Goal: Information Seeking & Learning: Learn about a topic

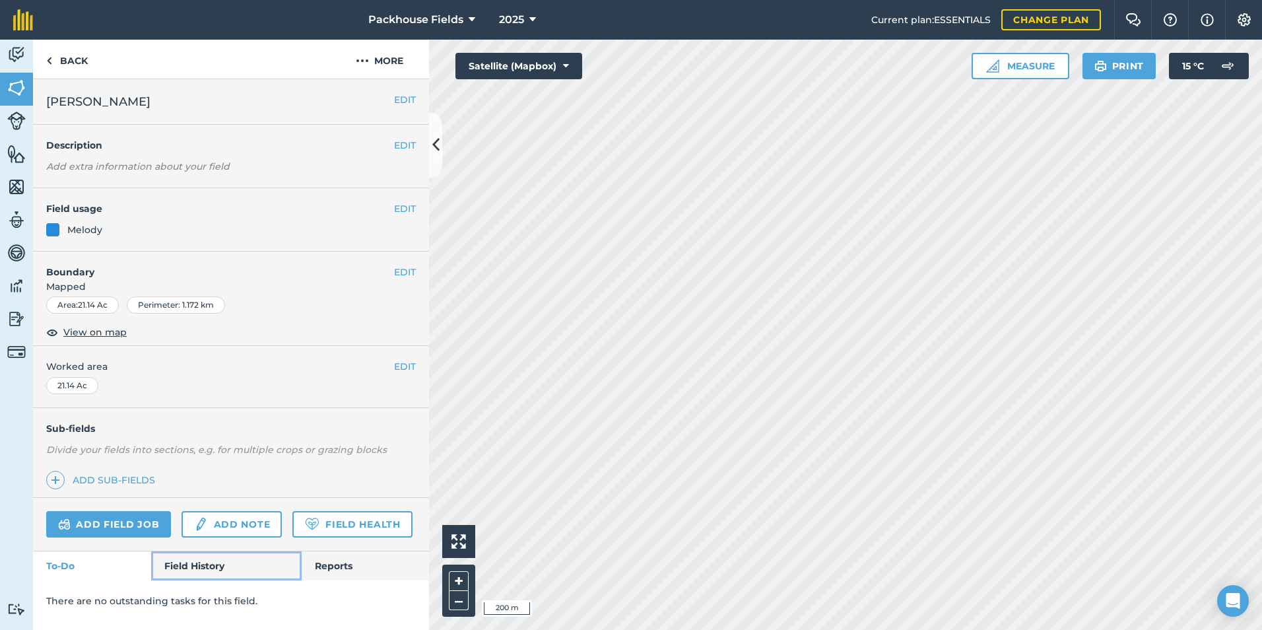
click at [209, 566] on link "Field History" at bounding box center [226, 565] width 150 height 29
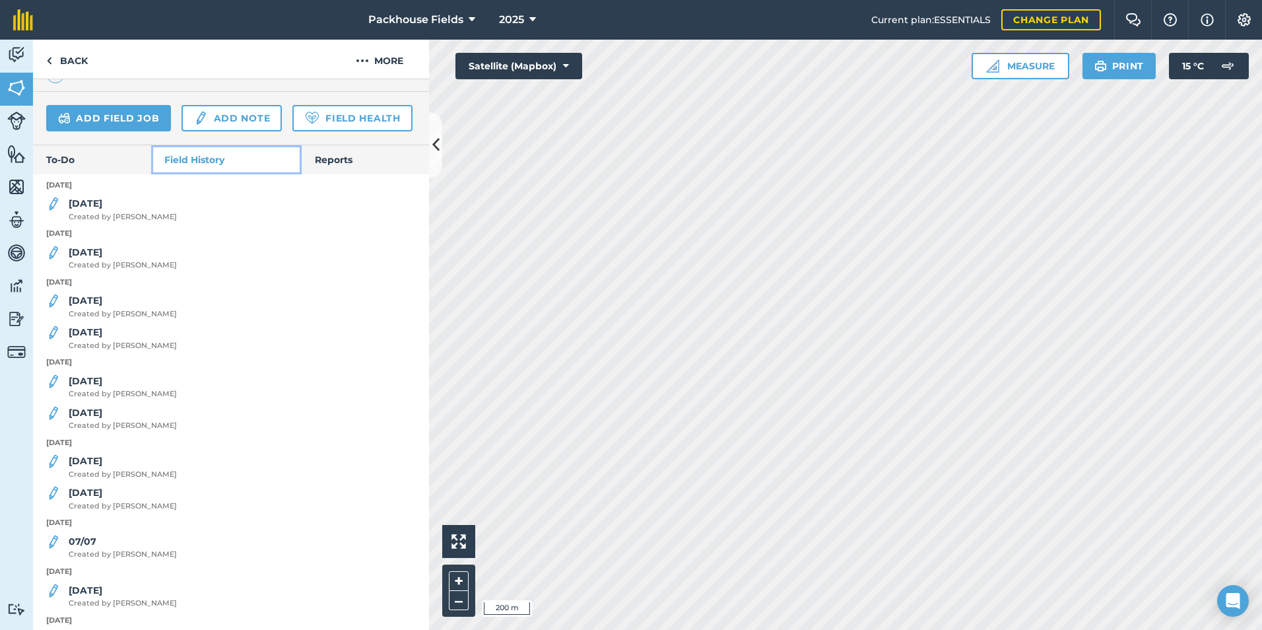
scroll to position [401, 0]
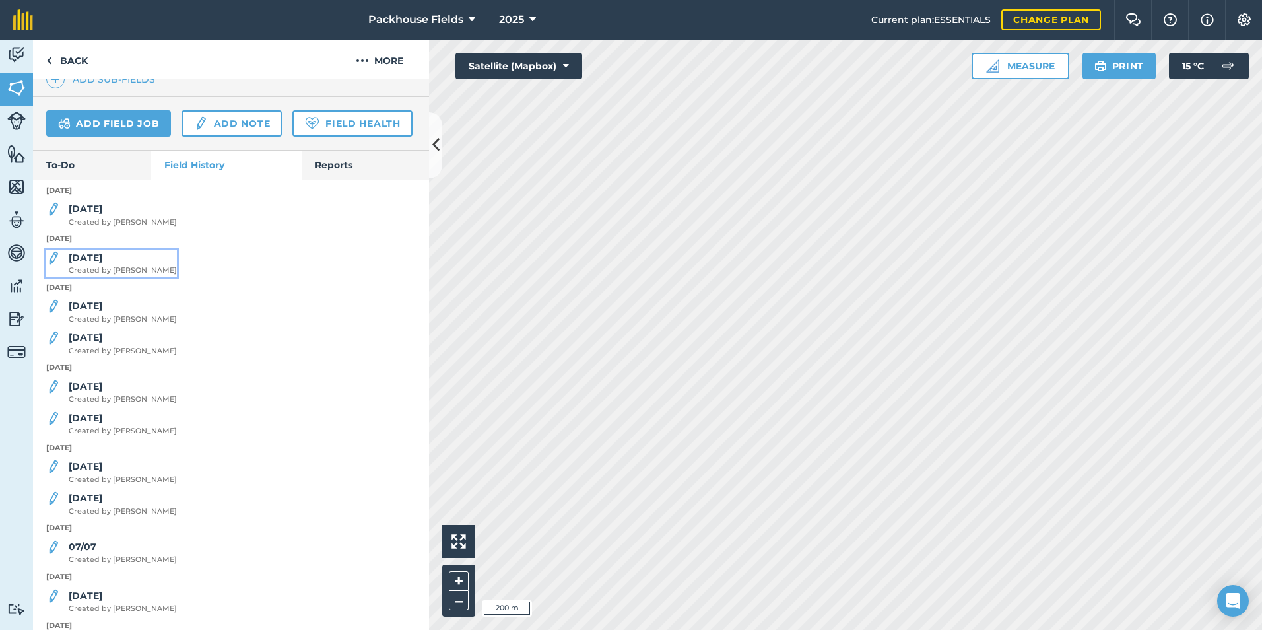
click at [90, 263] on strong "[DATE]" at bounding box center [86, 258] width 34 height 12
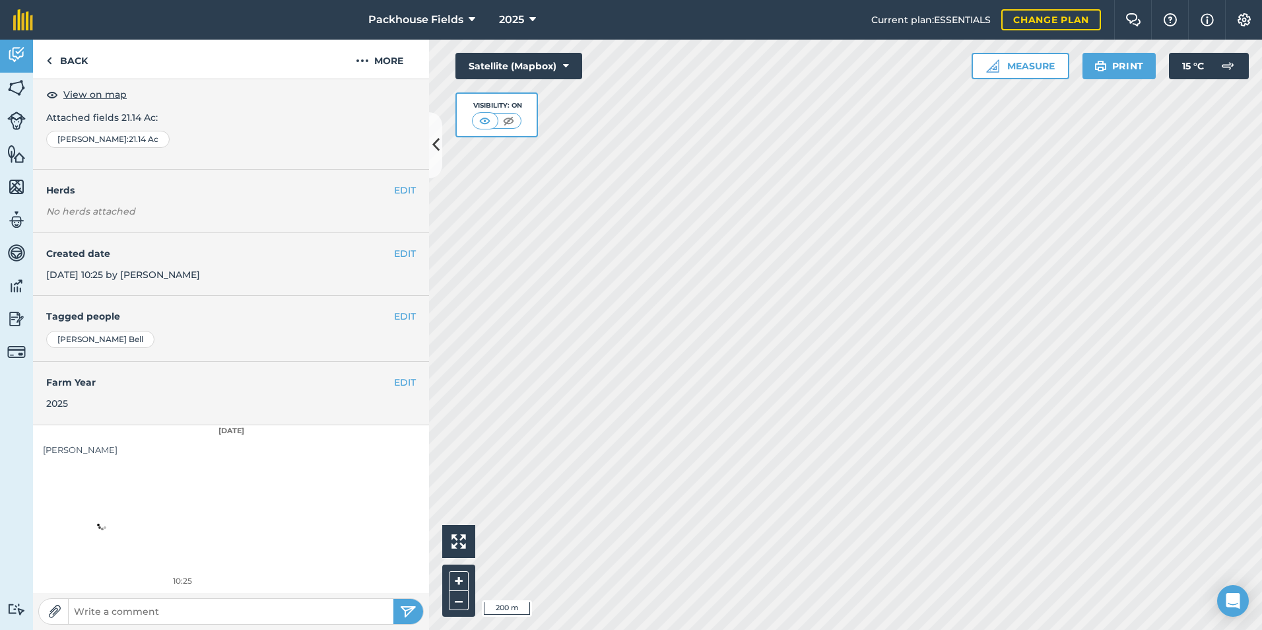
scroll to position [74, 0]
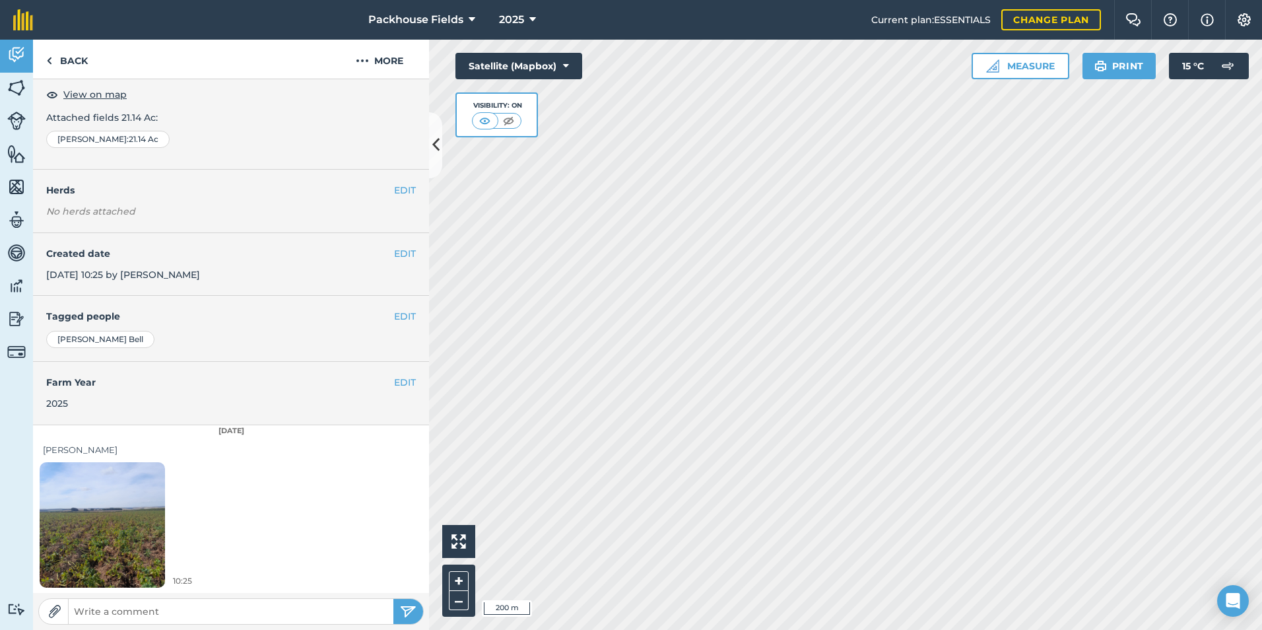
click at [97, 504] on img at bounding box center [102, 524] width 125 height 167
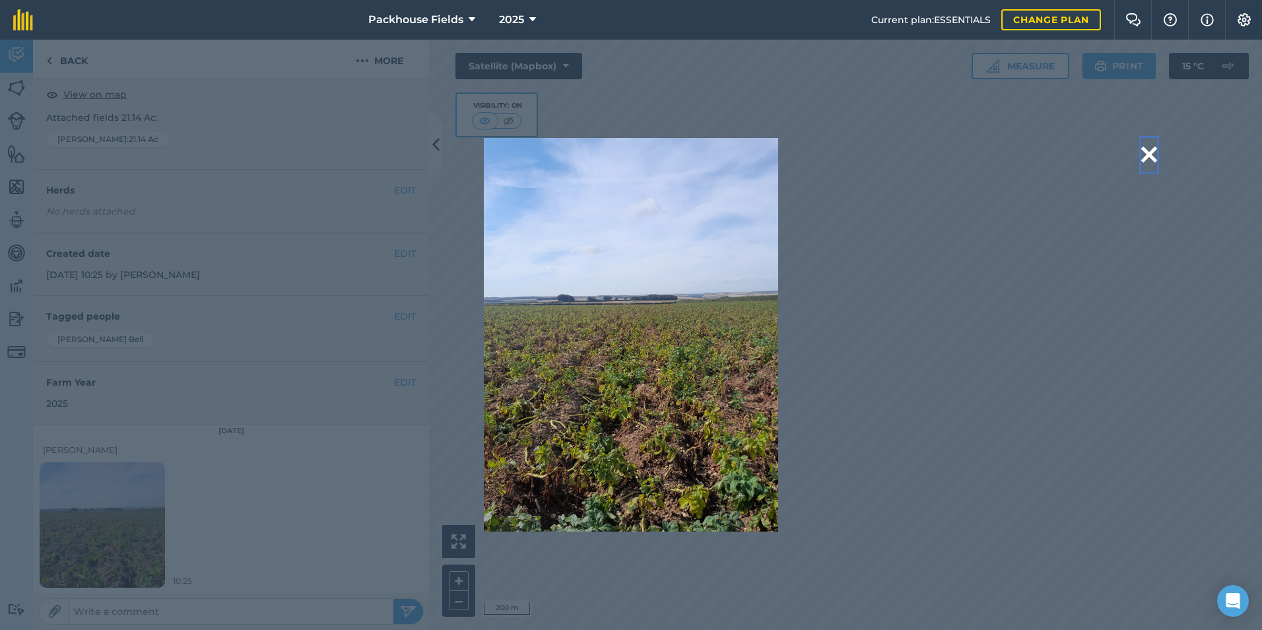
click at [1145, 158] on button at bounding box center [1150, 155] width 16 height 34
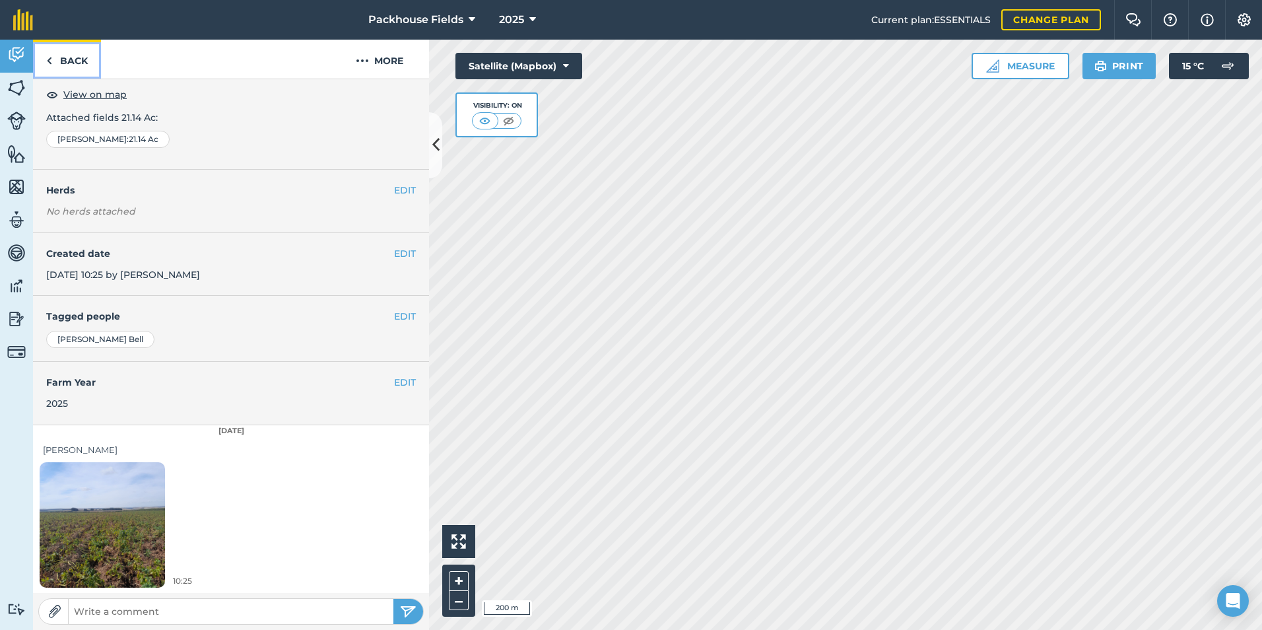
click at [67, 64] on link "Back" at bounding box center [67, 59] width 68 height 39
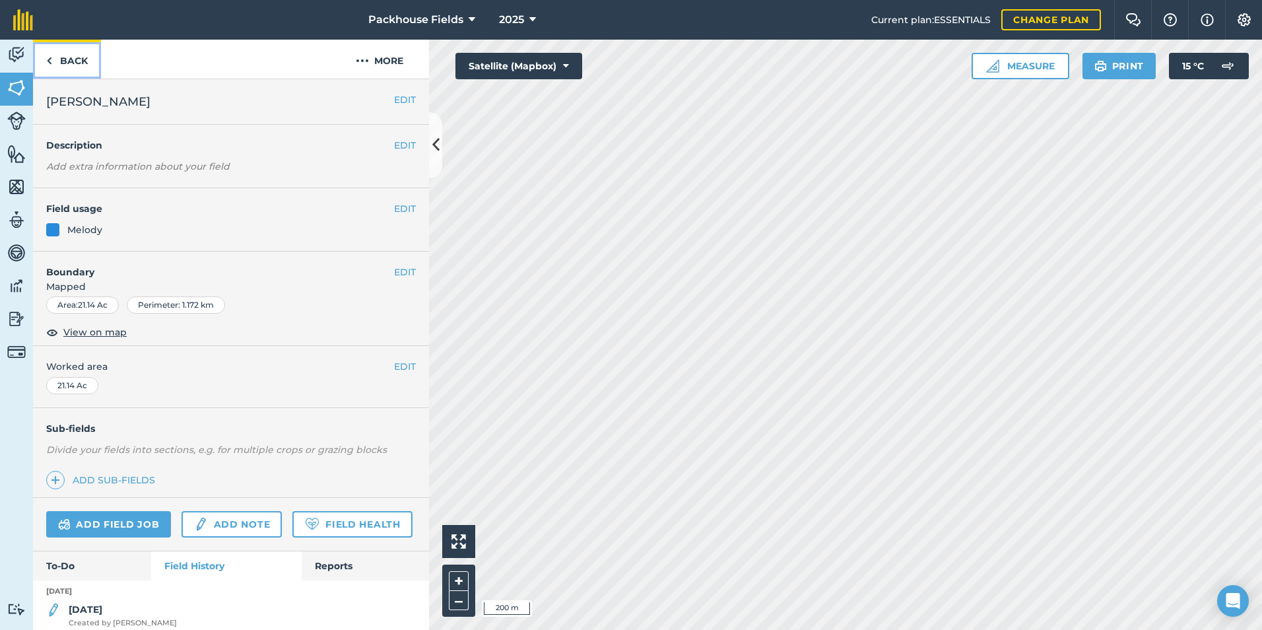
click at [67, 64] on link "Back" at bounding box center [67, 59] width 68 height 39
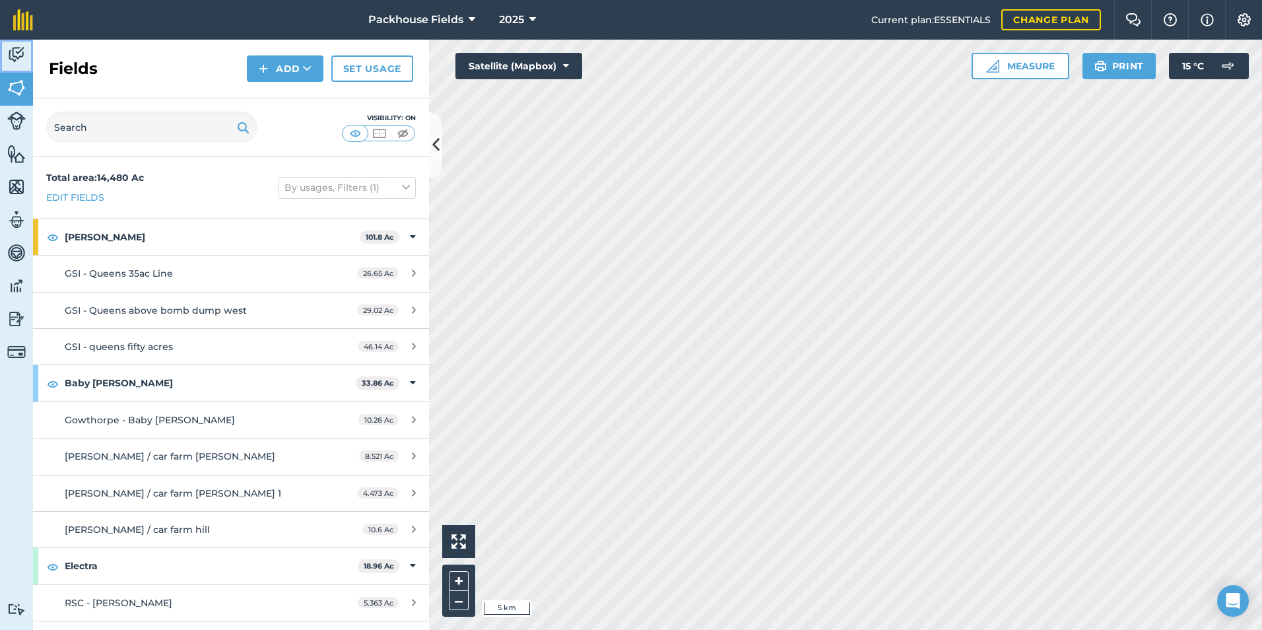
click at [22, 61] on img at bounding box center [16, 55] width 18 height 20
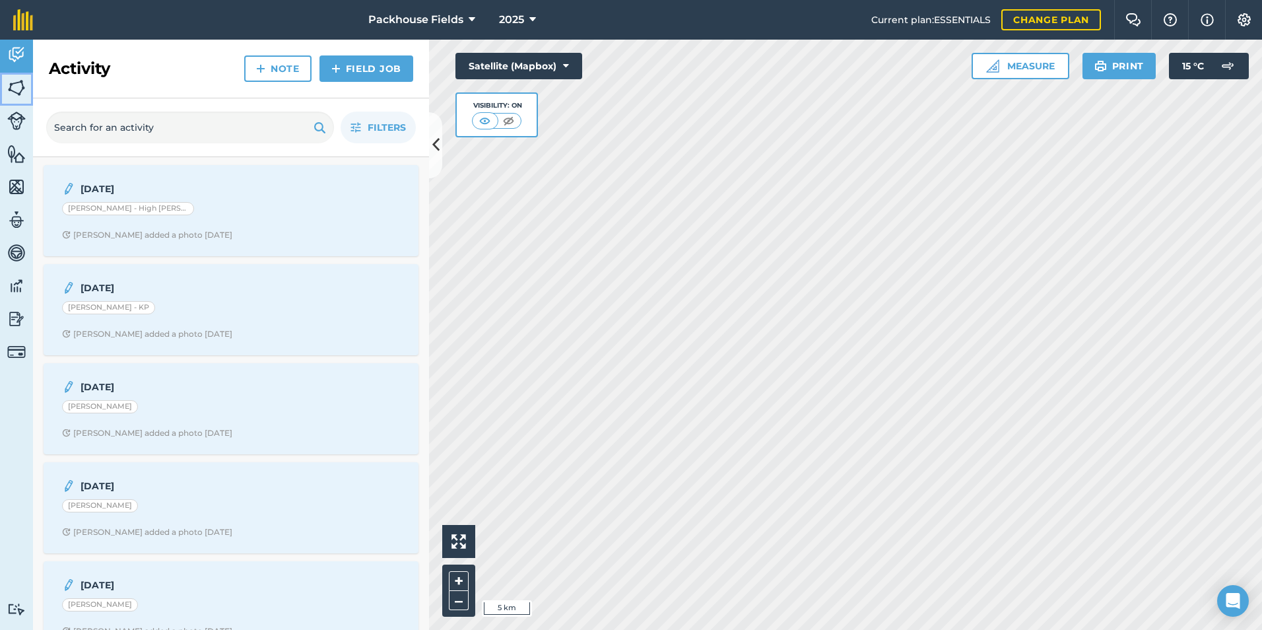
click at [11, 85] on img at bounding box center [16, 88] width 18 height 20
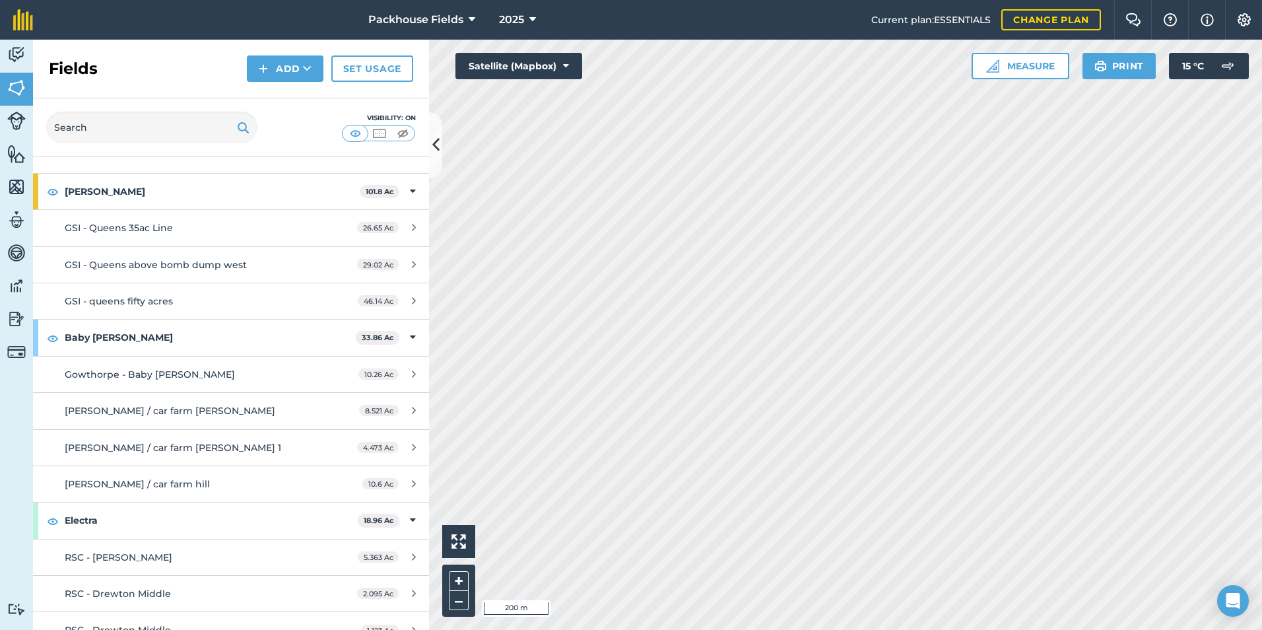
scroll to position [66, 0]
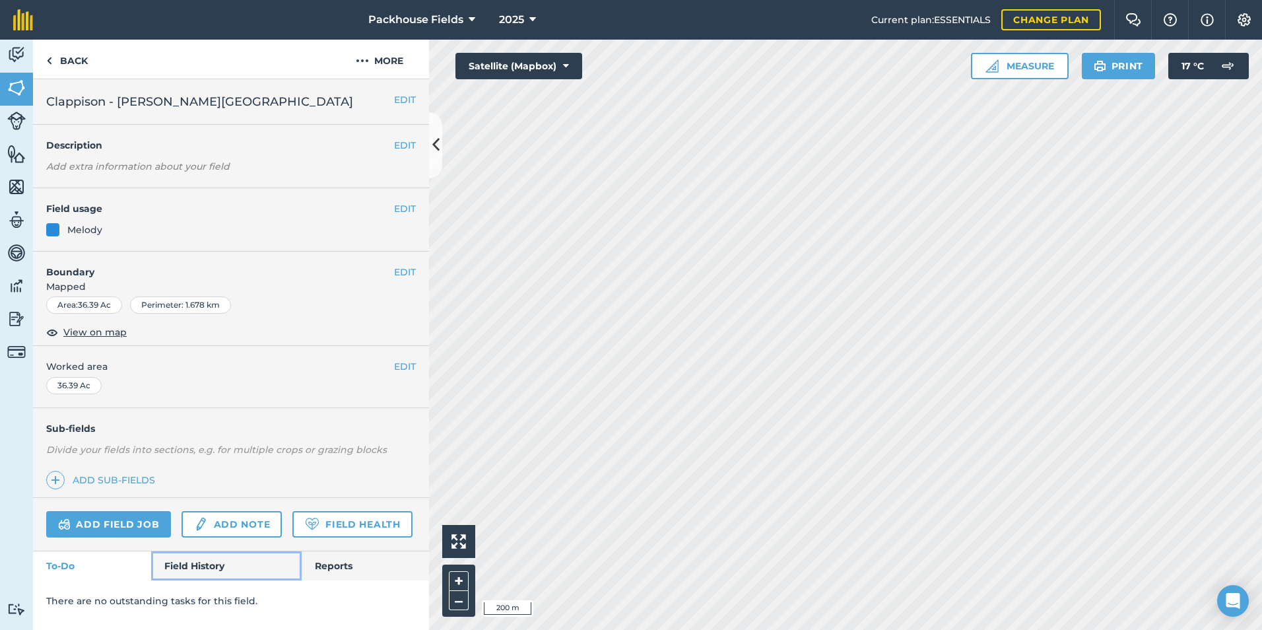
click at [187, 565] on link "Field History" at bounding box center [226, 565] width 150 height 29
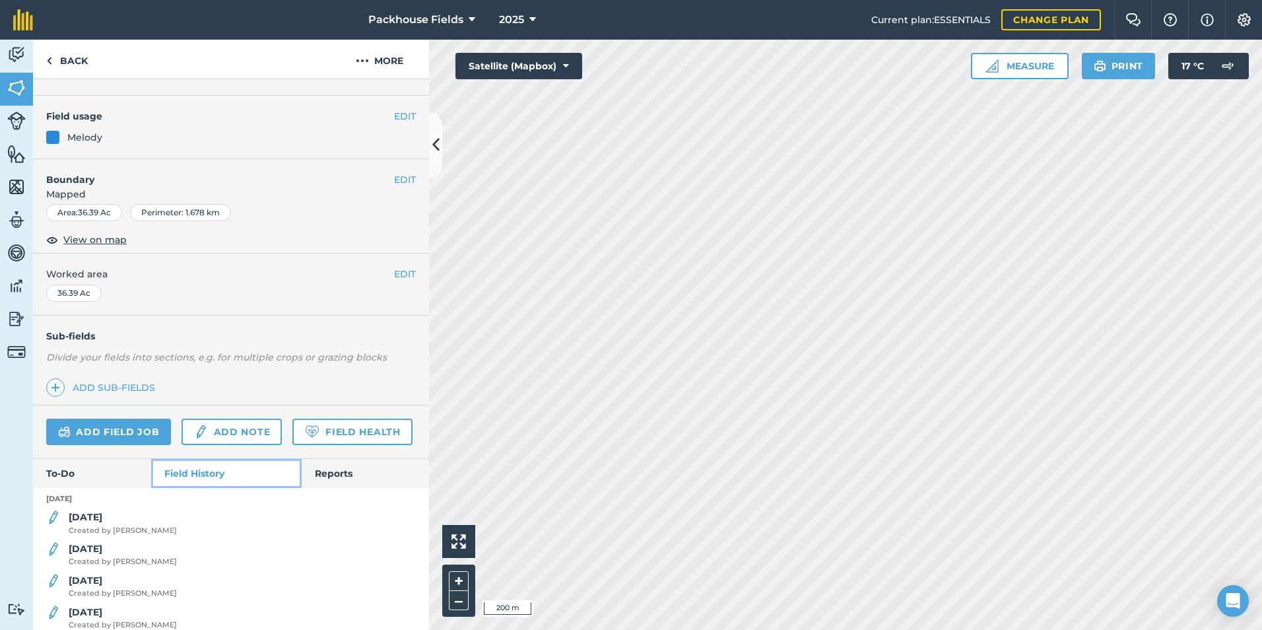
scroll to position [396, 0]
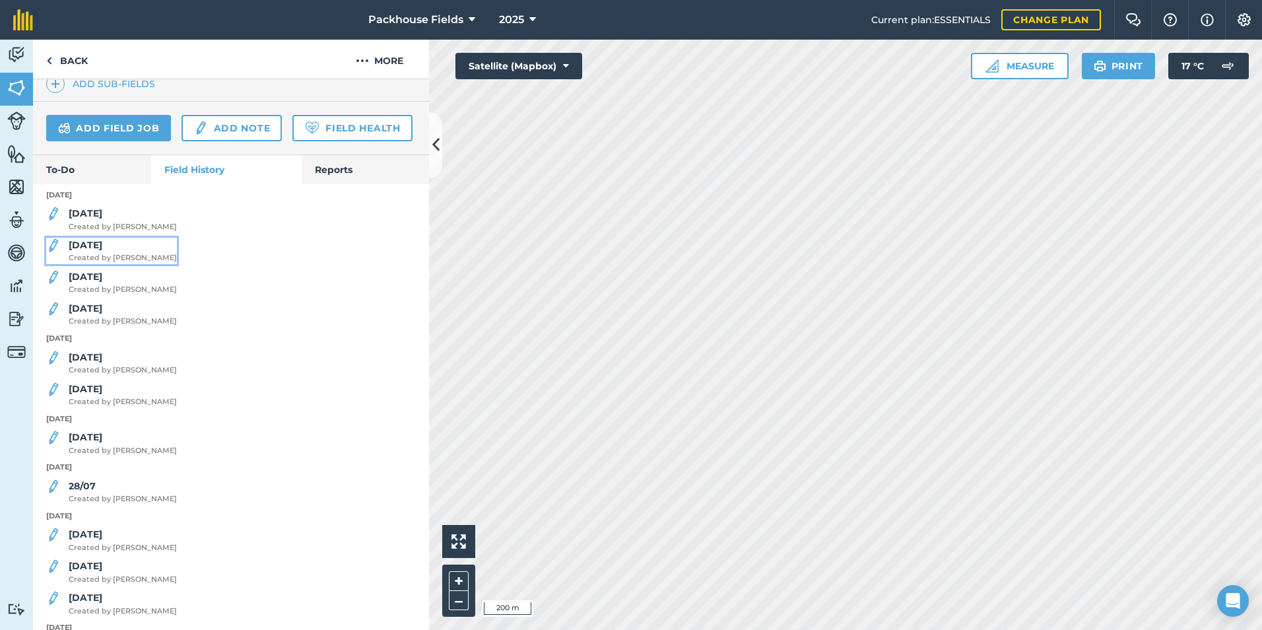
click at [88, 251] on strong "[DATE]" at bounding box center [86, 245] width 34 height 12
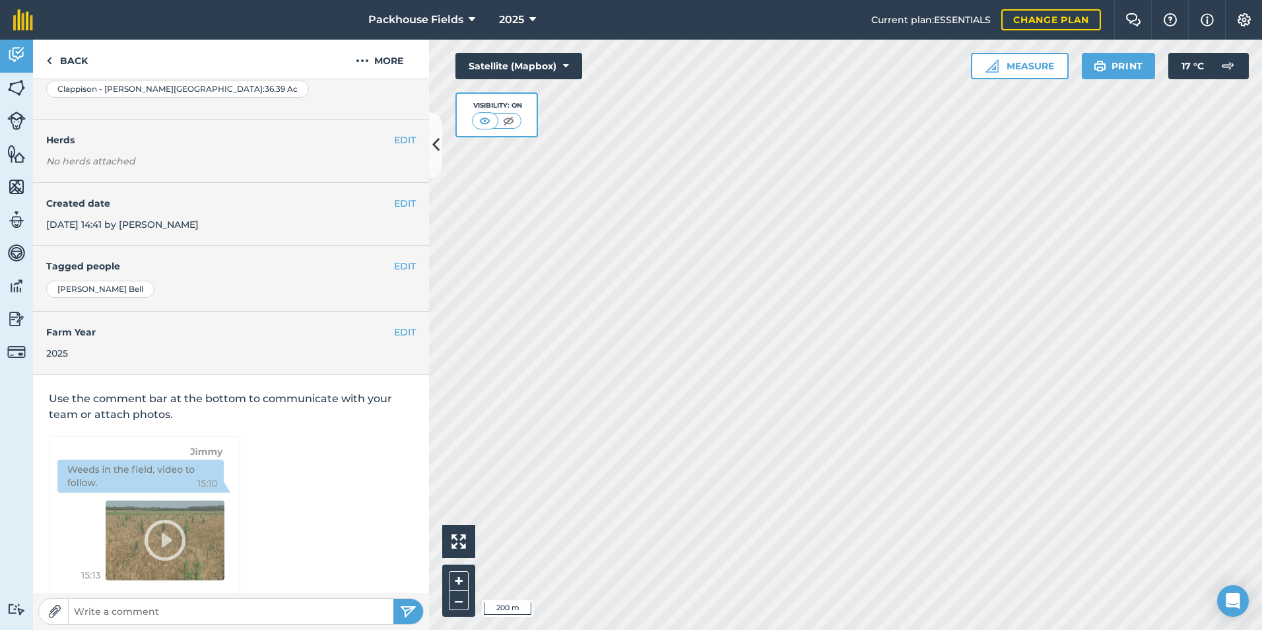
scroll to position [141, 0]
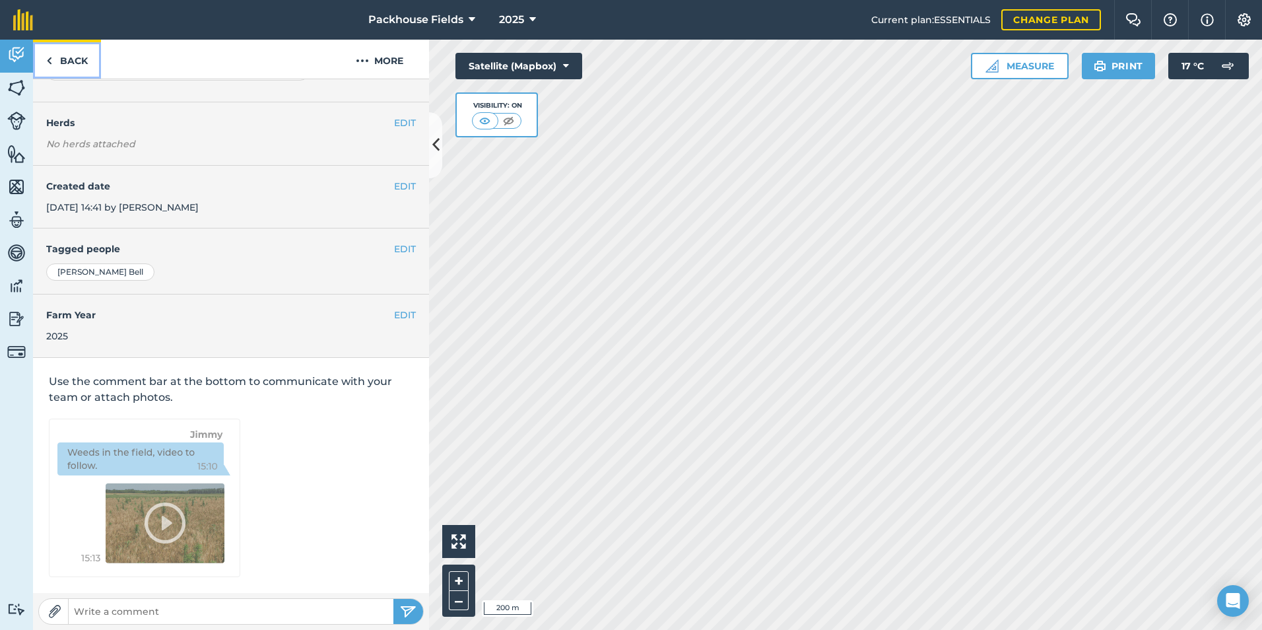
click at [61, 62] on link "Back" at bounding box center [67, 59] width 68 height 39
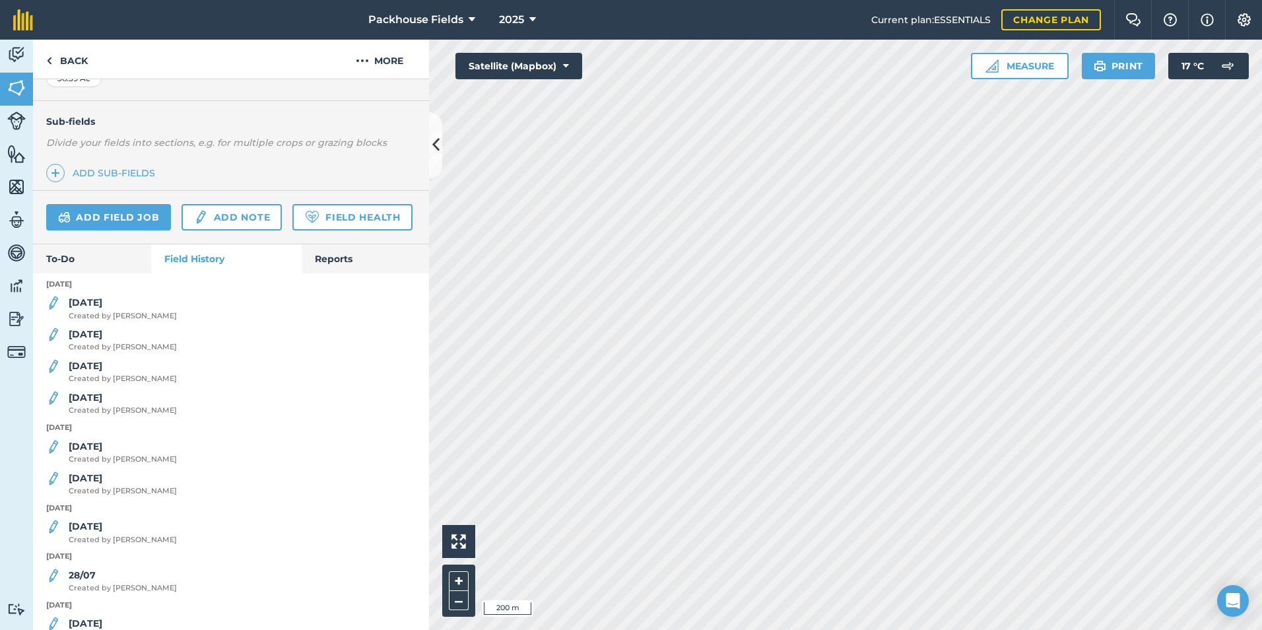
scroll to position [330, 0]
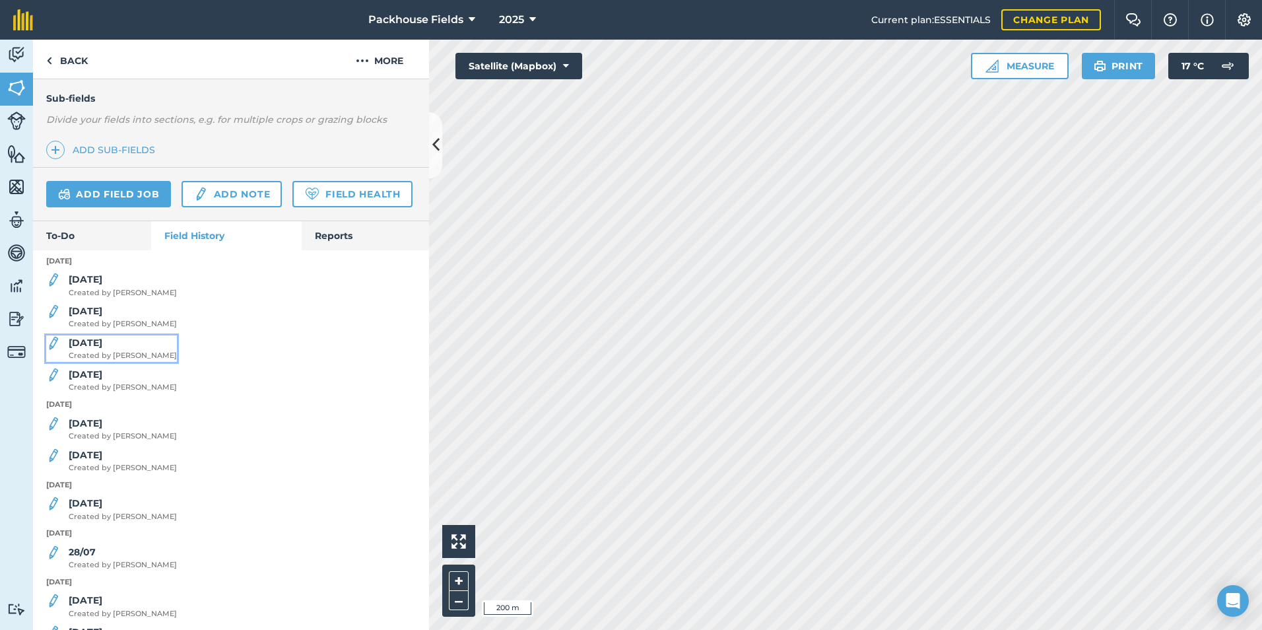
click at [109, 362] on div "[DATE] Created by [PERSON_NAME]" at bounding box center [123, 348] width 108 height 26
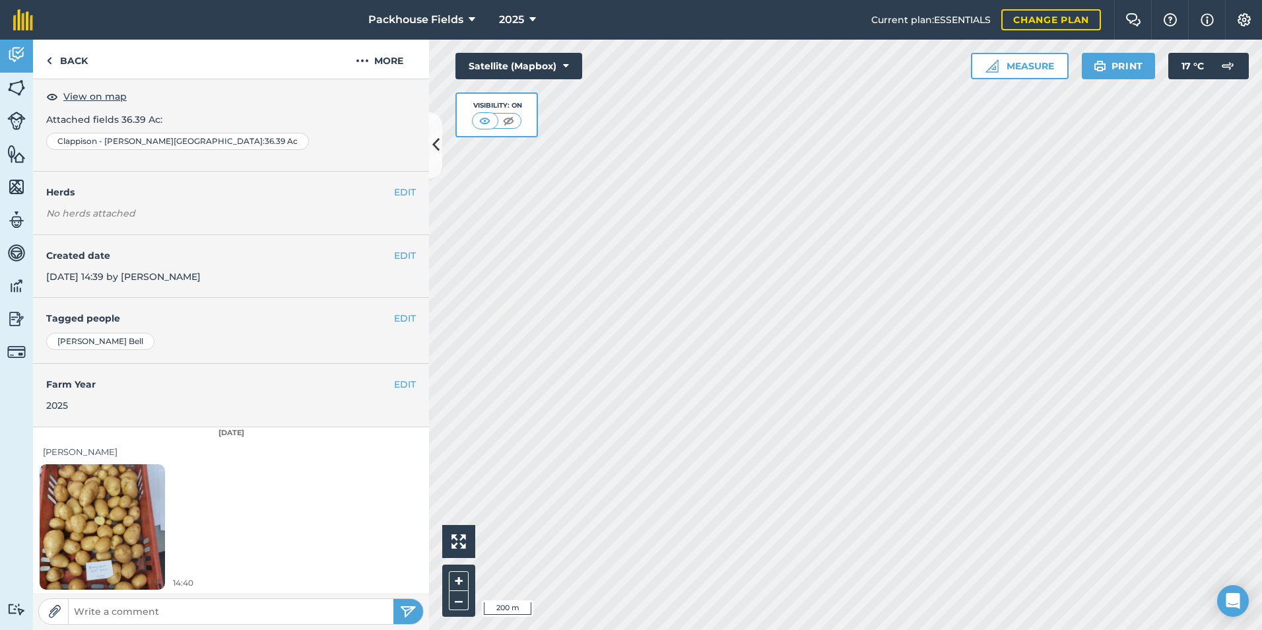
scroll to position [74, 0]
click at [77, 65] on link "Back" at bounding box center [67, 59] width 68 height 39
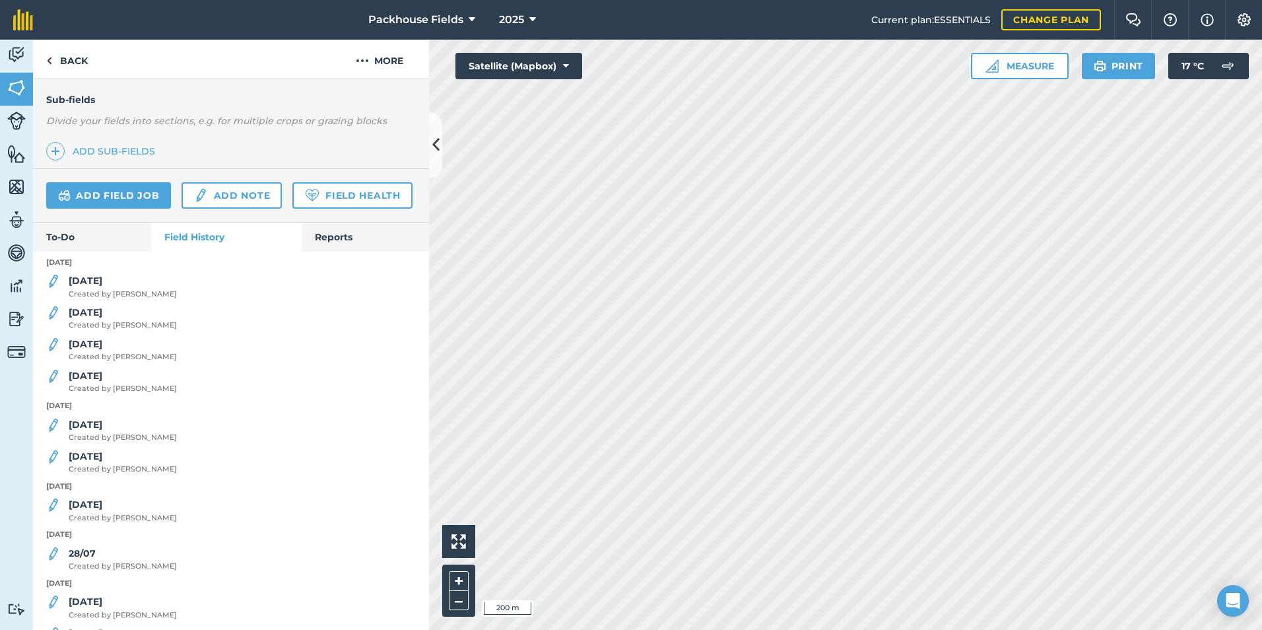
scroll to position [330, 0]
click at [89, 429] on strong "[DATE]" at bounding box center [86, 423] width 34 height 12
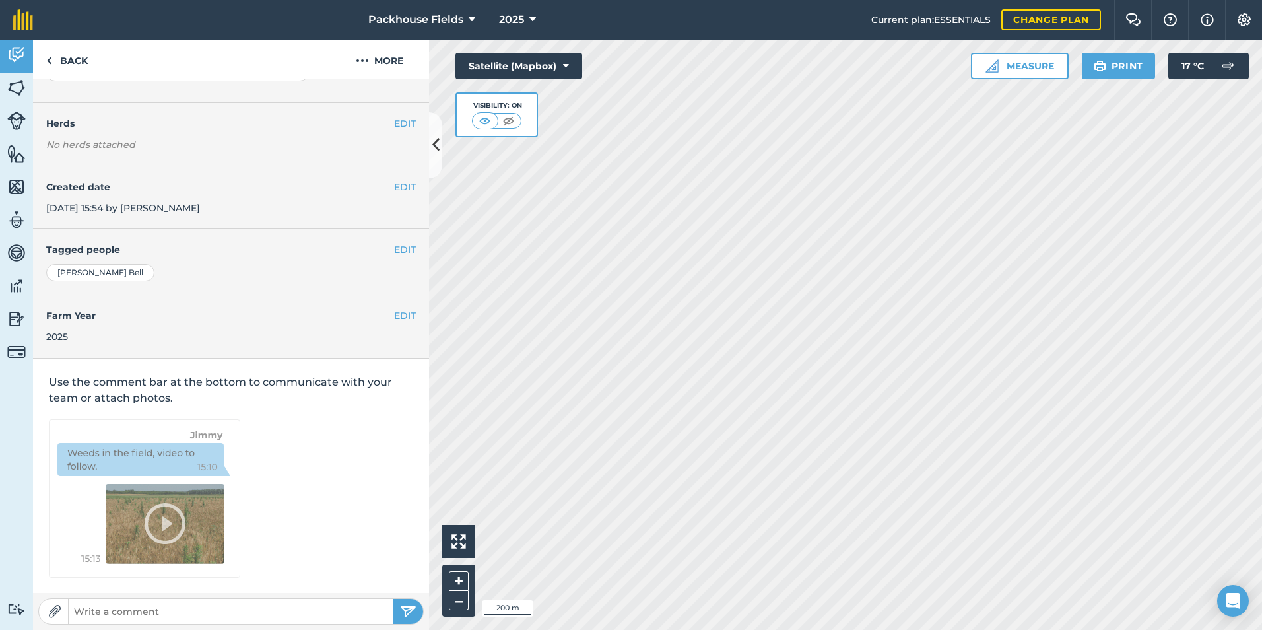
scroll to position [141, 0]
click at [69, 63] on link "Back" at bounding box center [67, 59] width 68 height 39
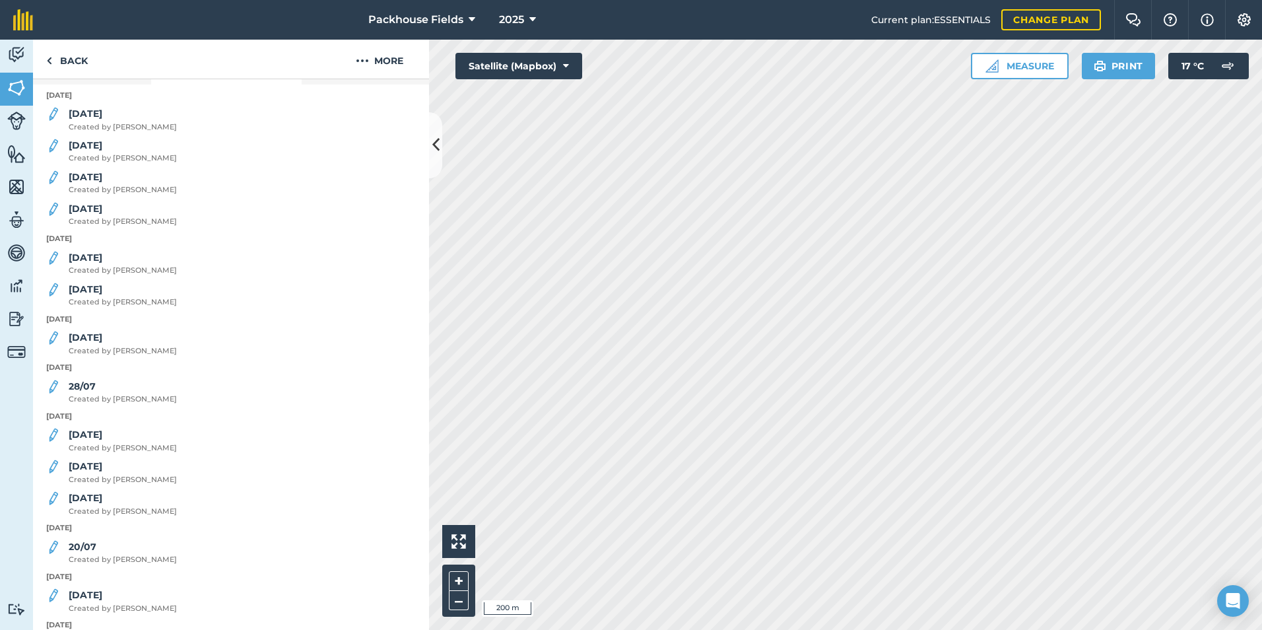
scroll to position [528, 0]
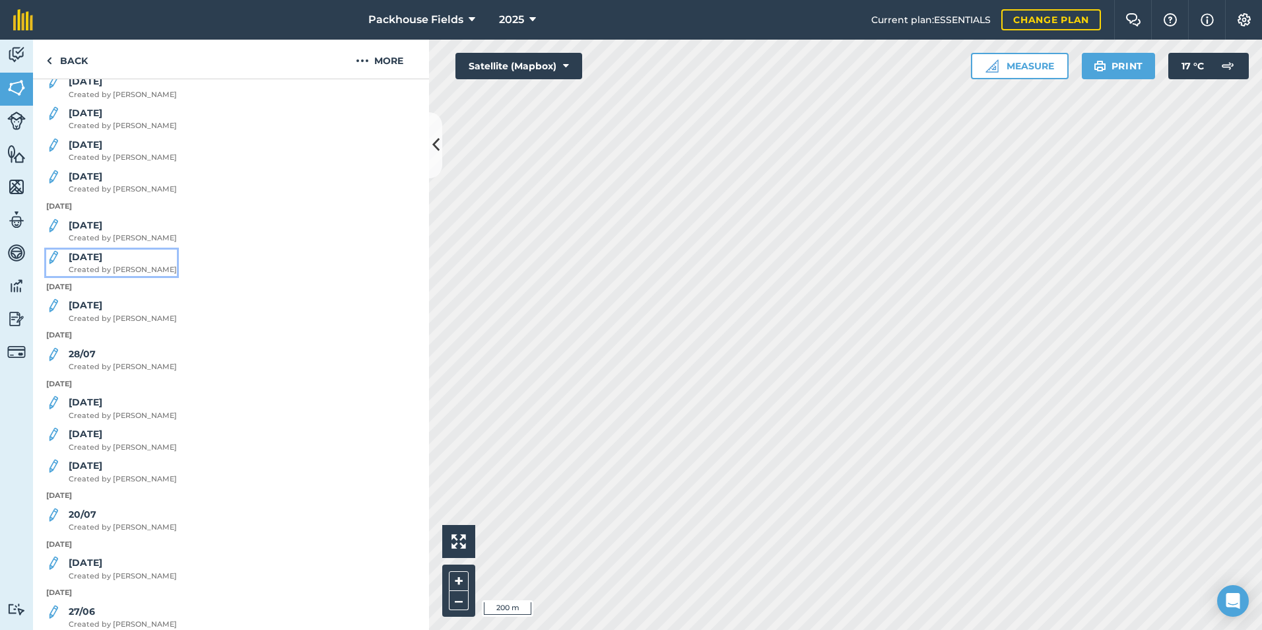
click at [94, 263] on strong "[DATE]" at bounding box center [86, 257] width 34 height 12
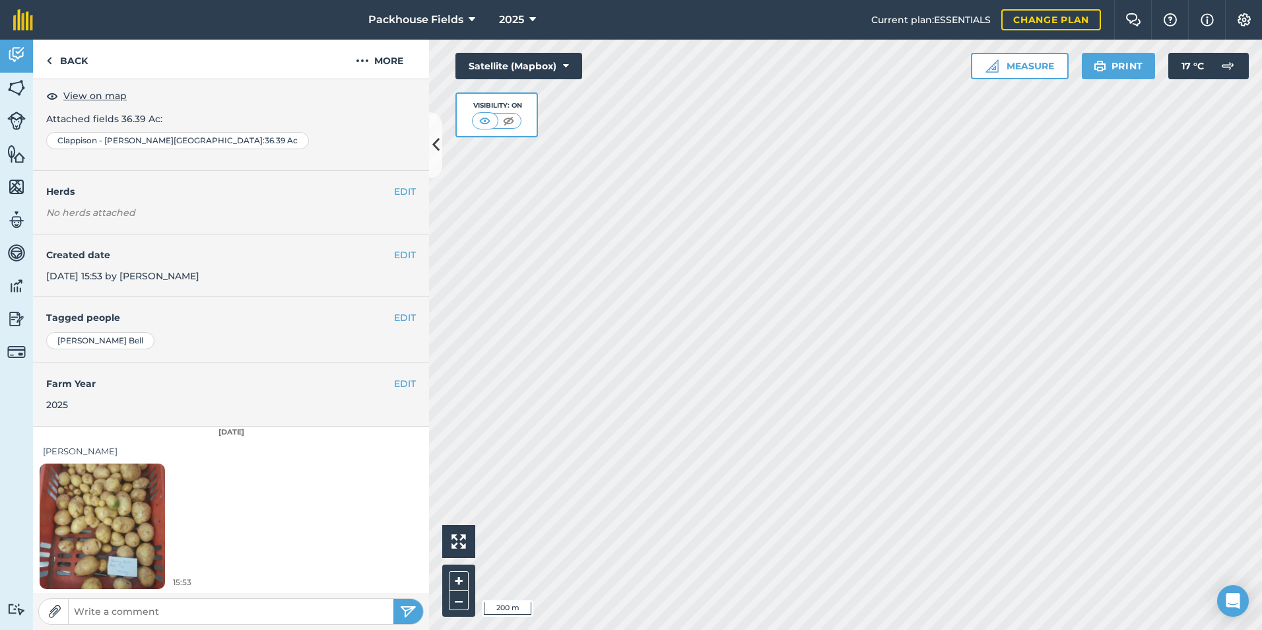
scroll to position [74, 0]
click at [94, 65] on link "Back" at bounding box center [67, 59] width 68 height 39
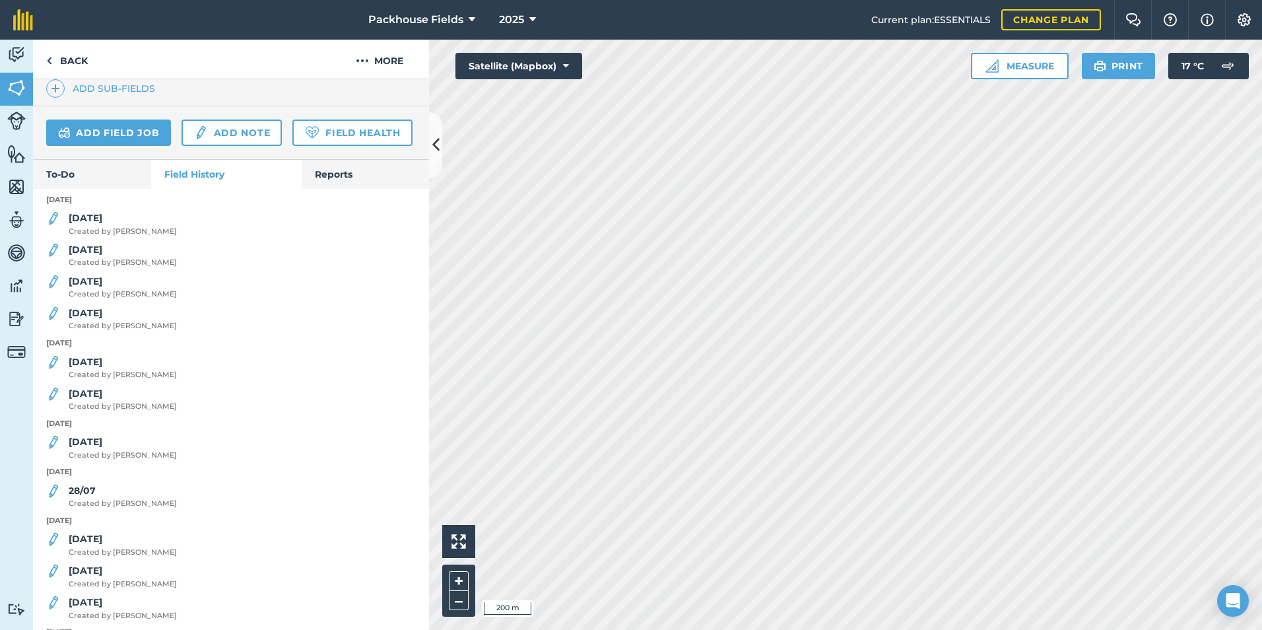
scroll to position [528, 0]
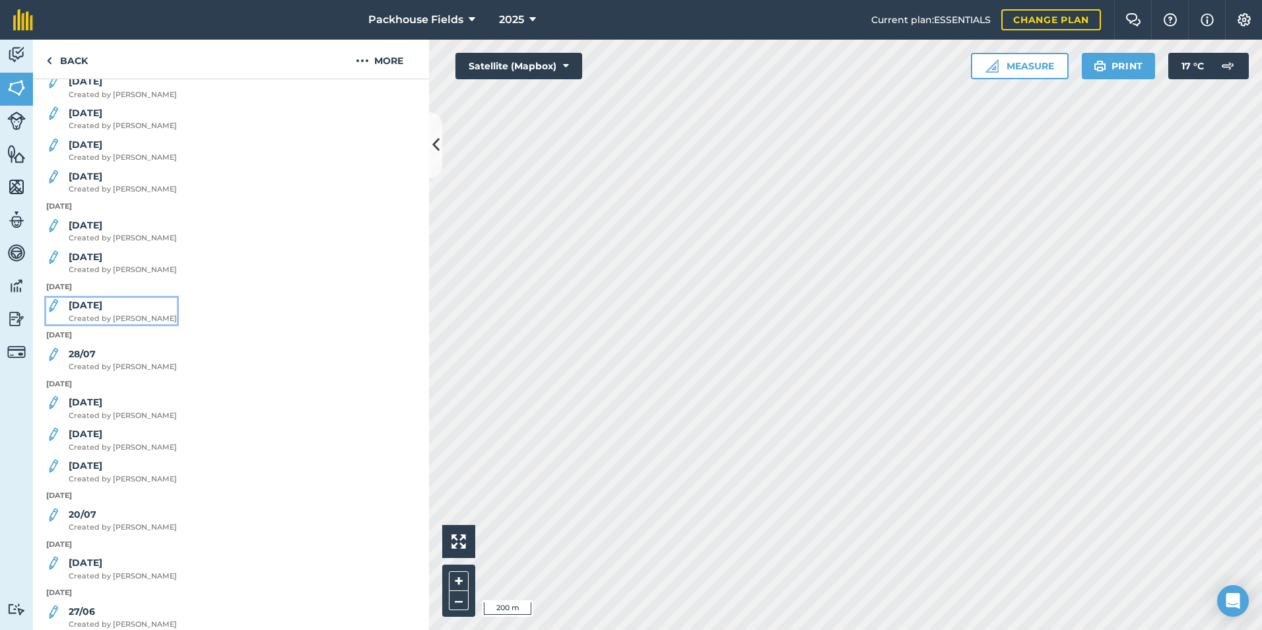
click at [105, 324] on div "[DATE] Created by [PERSON_NAME]" at bounding box center [123, 311] width 108 height 26
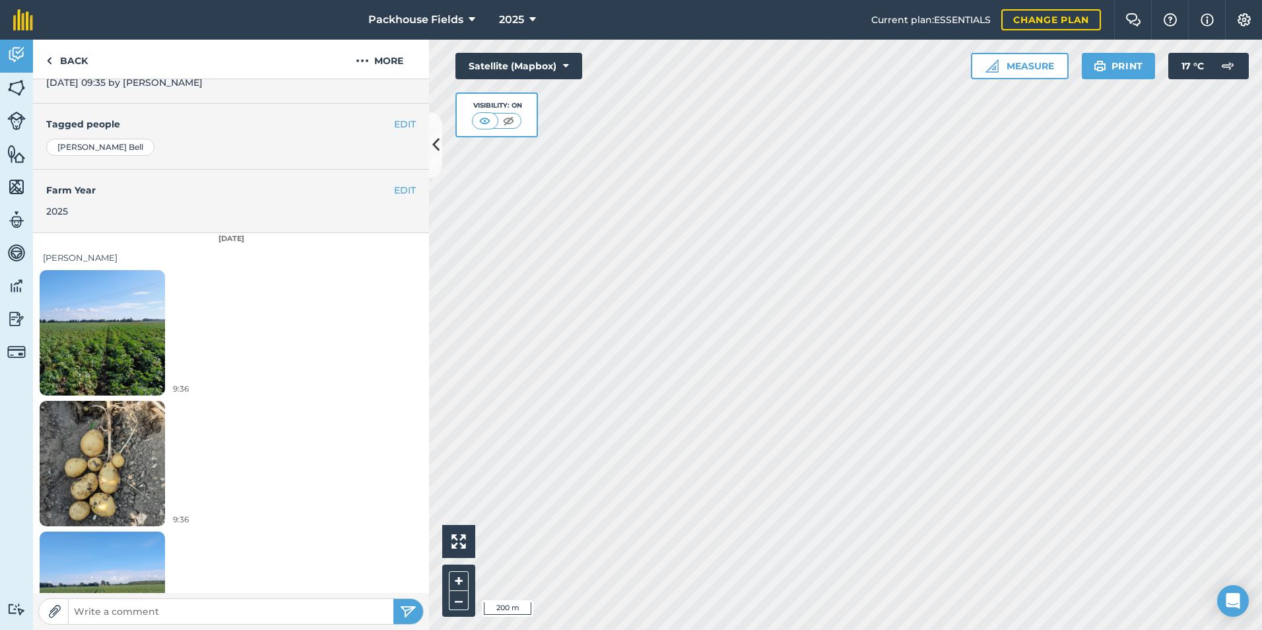
scroll to position [330, 0]
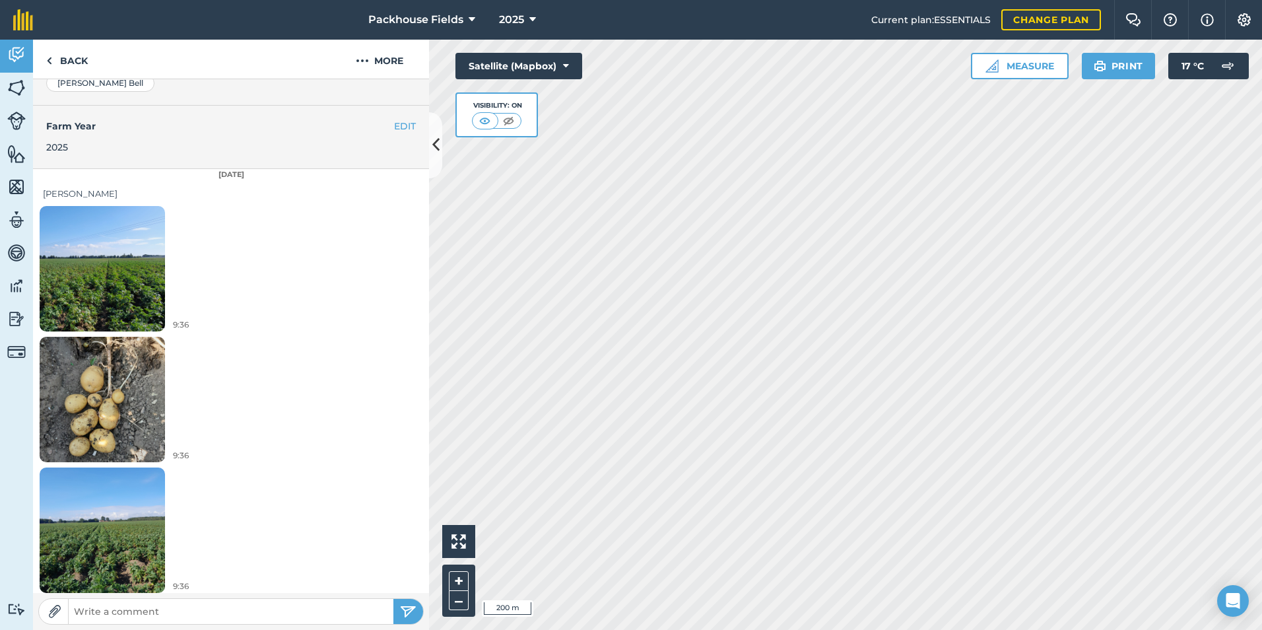
click at [109, 281] on img at bounding box center [102, 268] width 125 height 167
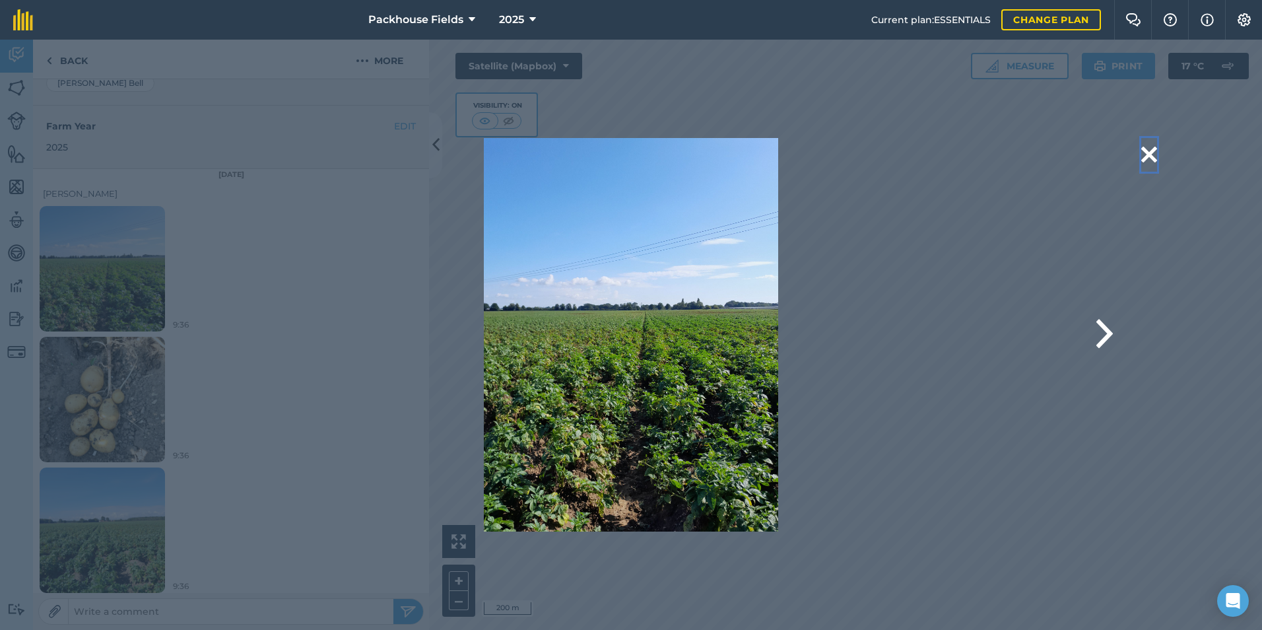
click at [1153, 154] on button at bounding box center [1150, 155] width 16 height 34
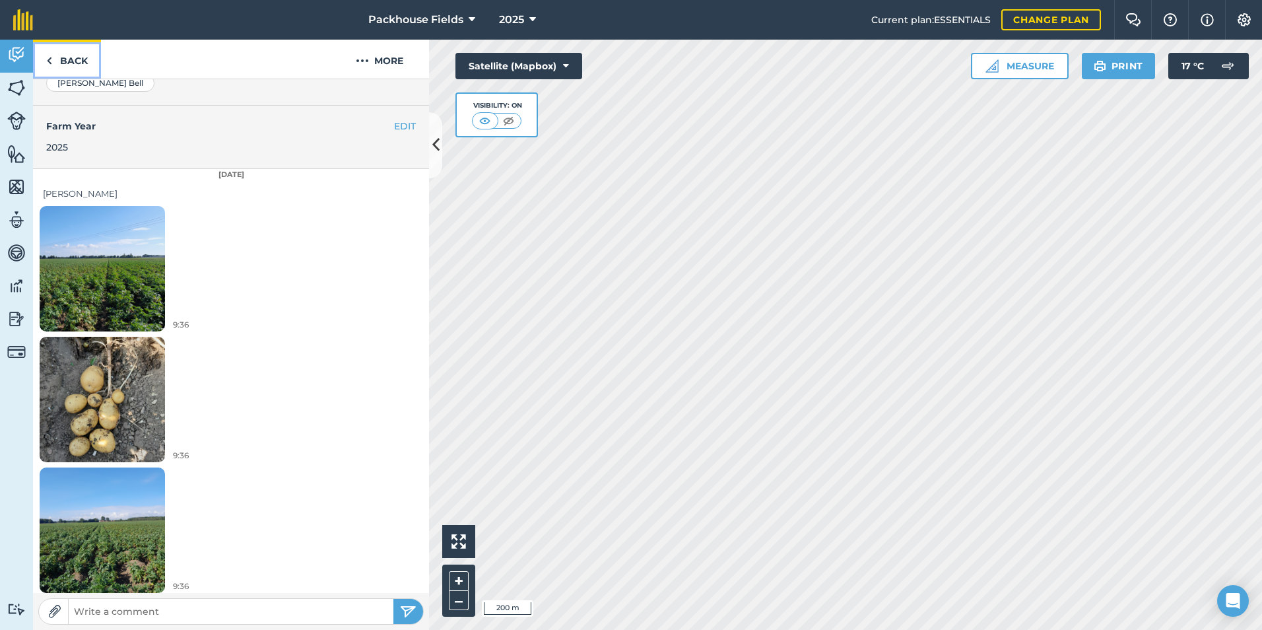
click at [79, 54] on link "Back" at bounding box center [67, 59] width 68 height 39
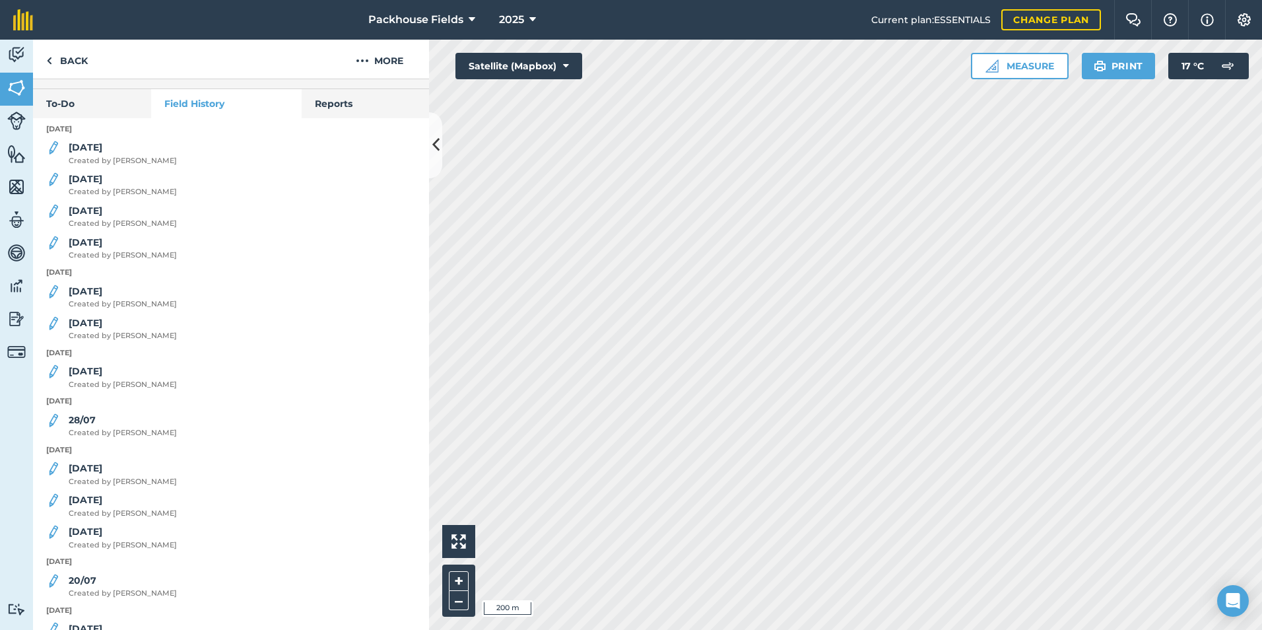
scroll to position [396, 0]
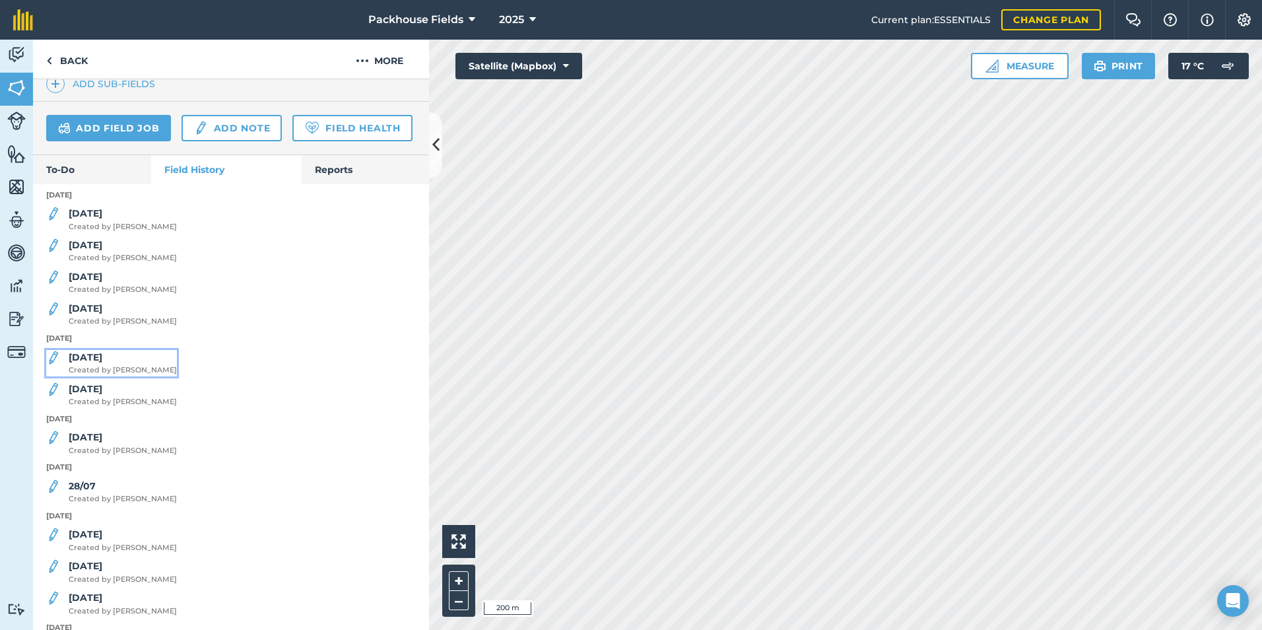
click at [96, 376] on div "[DATE] Created by [PERSON_NAME]" at bounding box center [123, 363] width 108 height 26
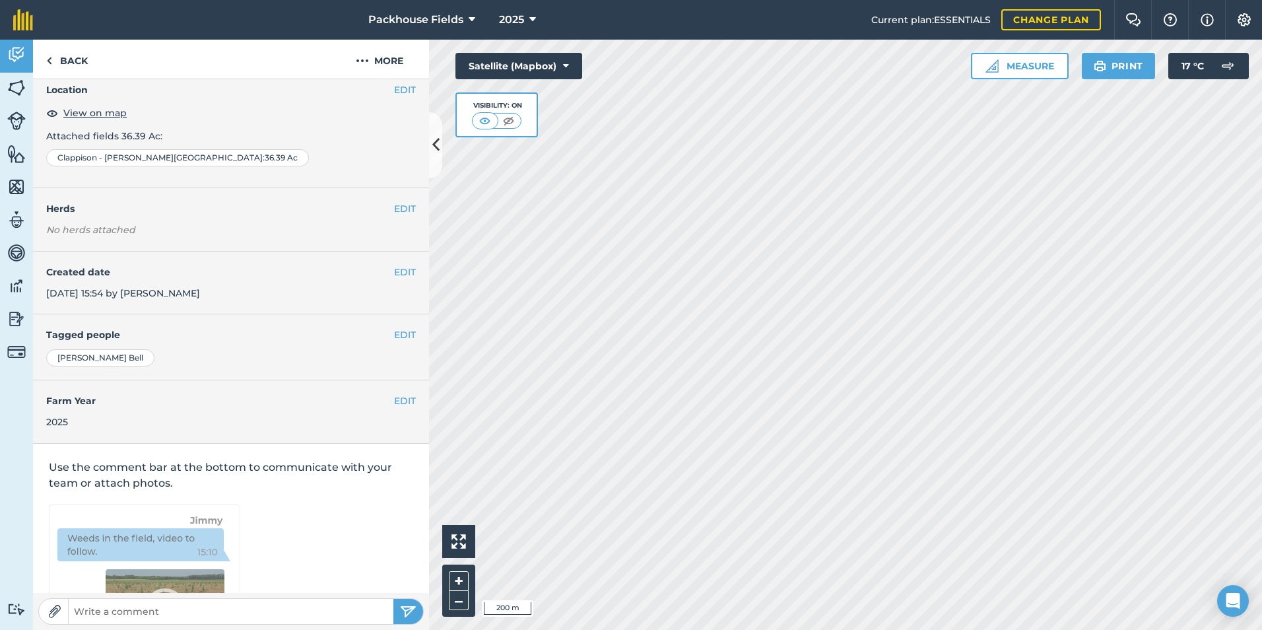
scroll to position [141, 0]
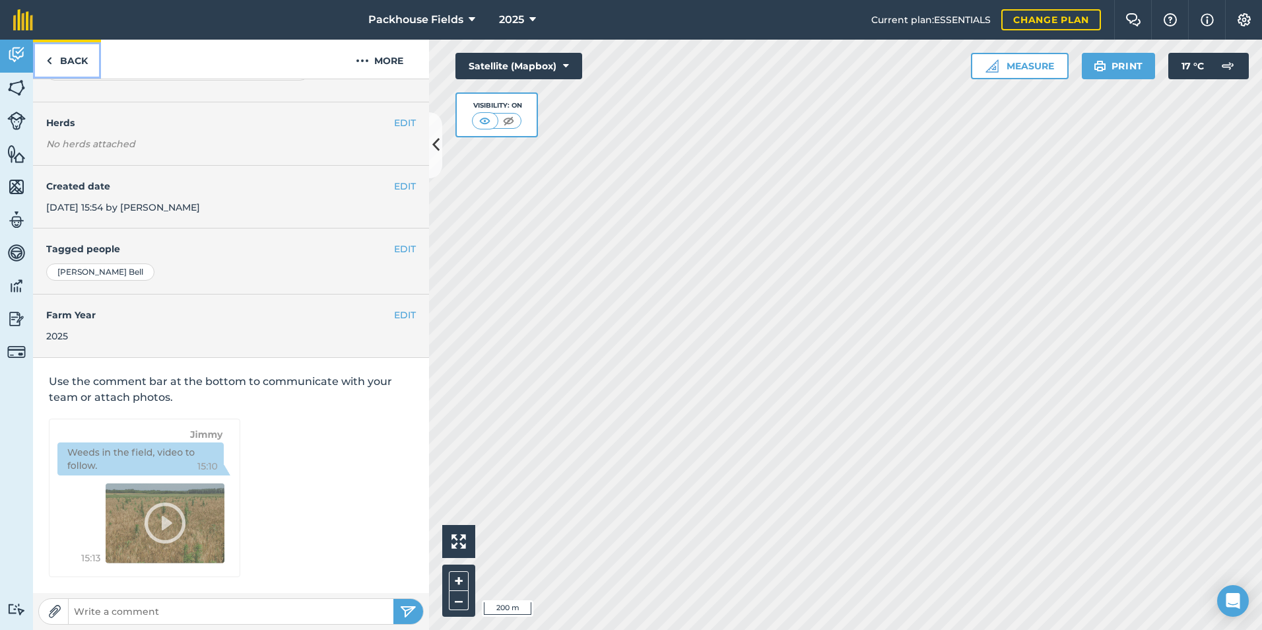
click at [85, 66] on link "Back" at bounding box center [67, 59] width 68 height 39
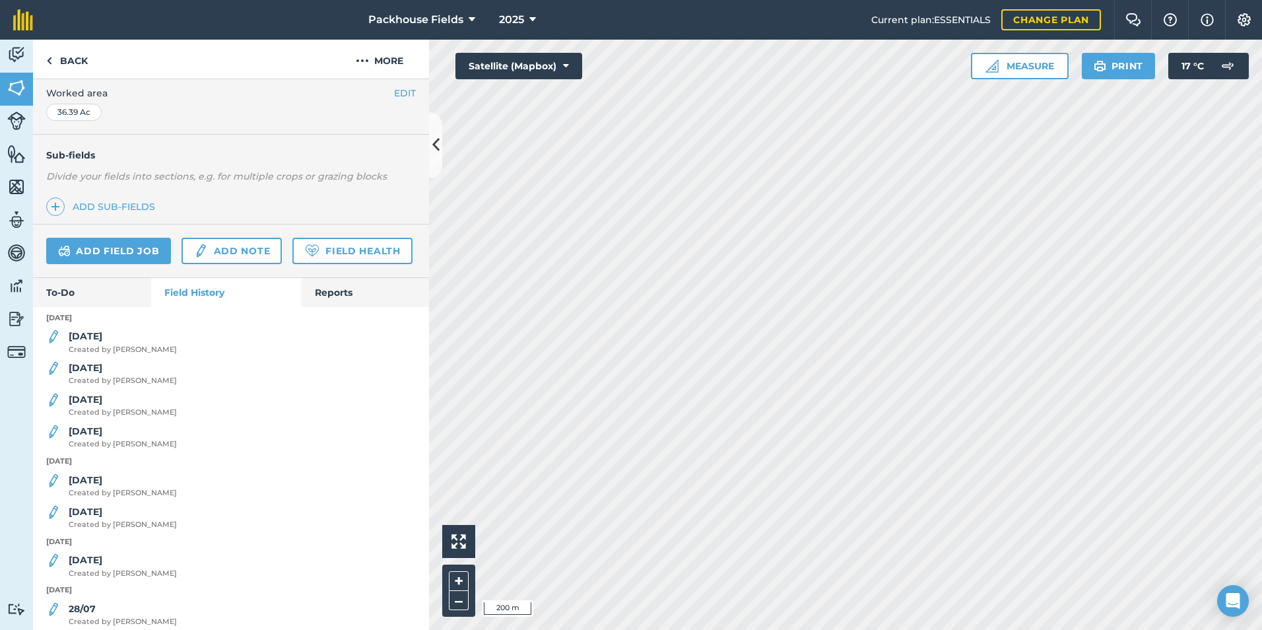
scroll to position [330, 0]
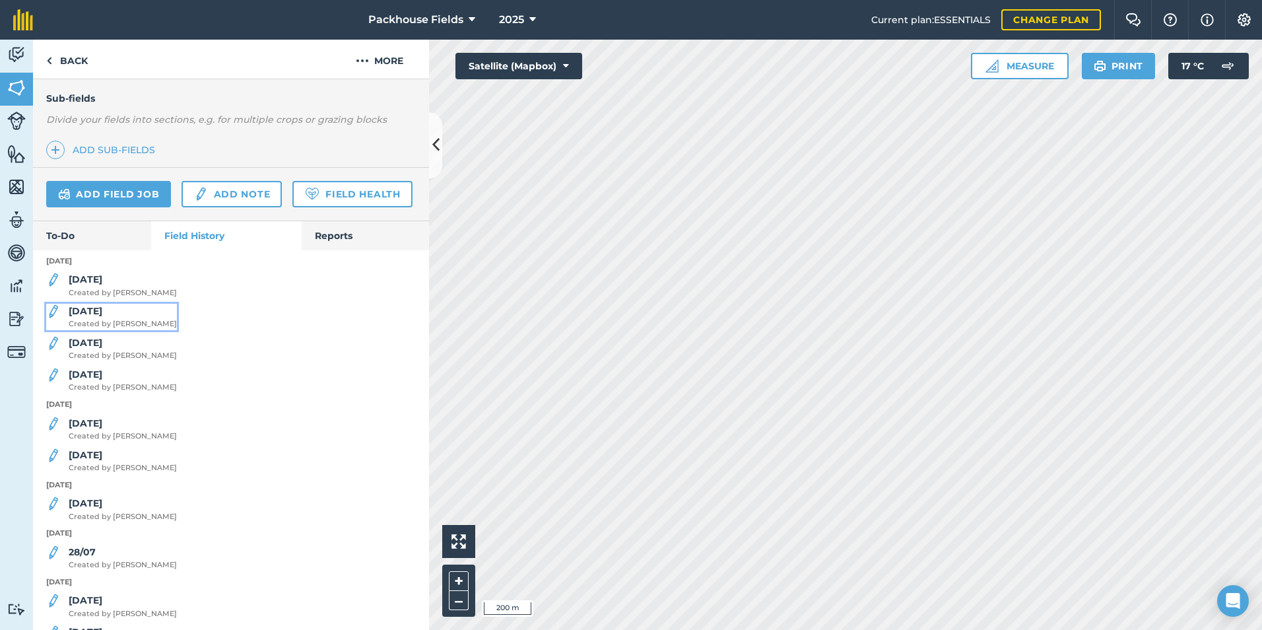
click at [98, 317] on strong "[DATE]" at bounding box center [86, 311] width 34 height 12
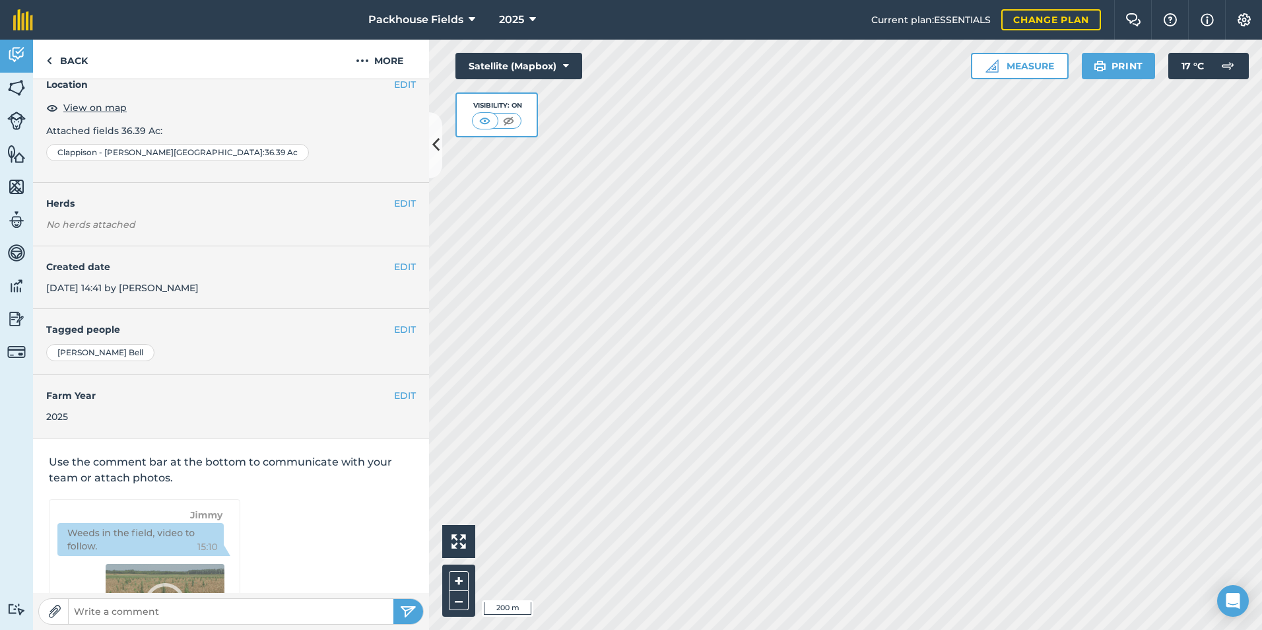
scroll to position [141, 0]
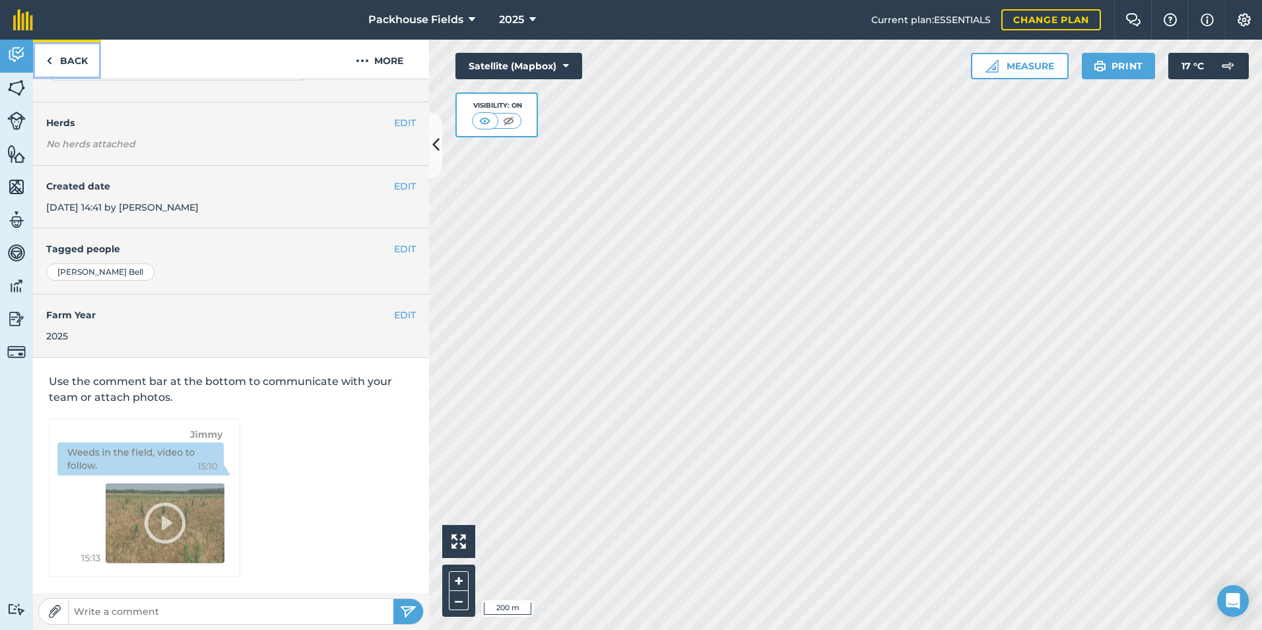
click at [75, 61] on link "Back" at bounding box center [67, 59] width 68 height 39
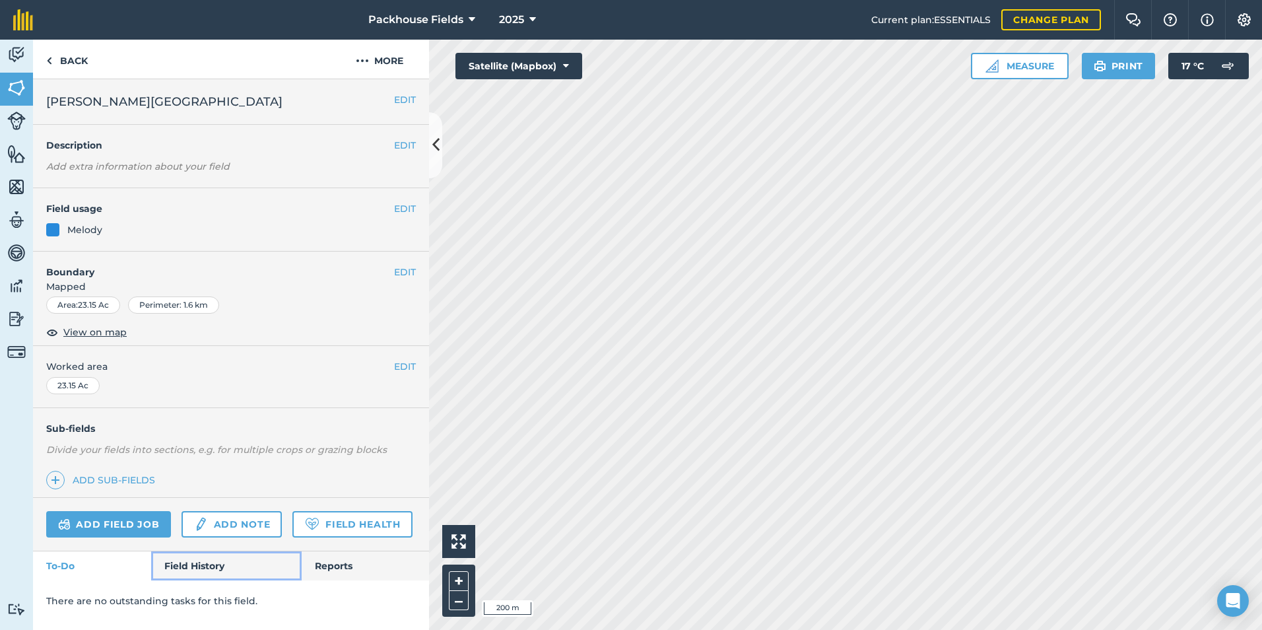
click at [191, 568] on link "Field History" at bounding box center [226, 565] width 150 height 29
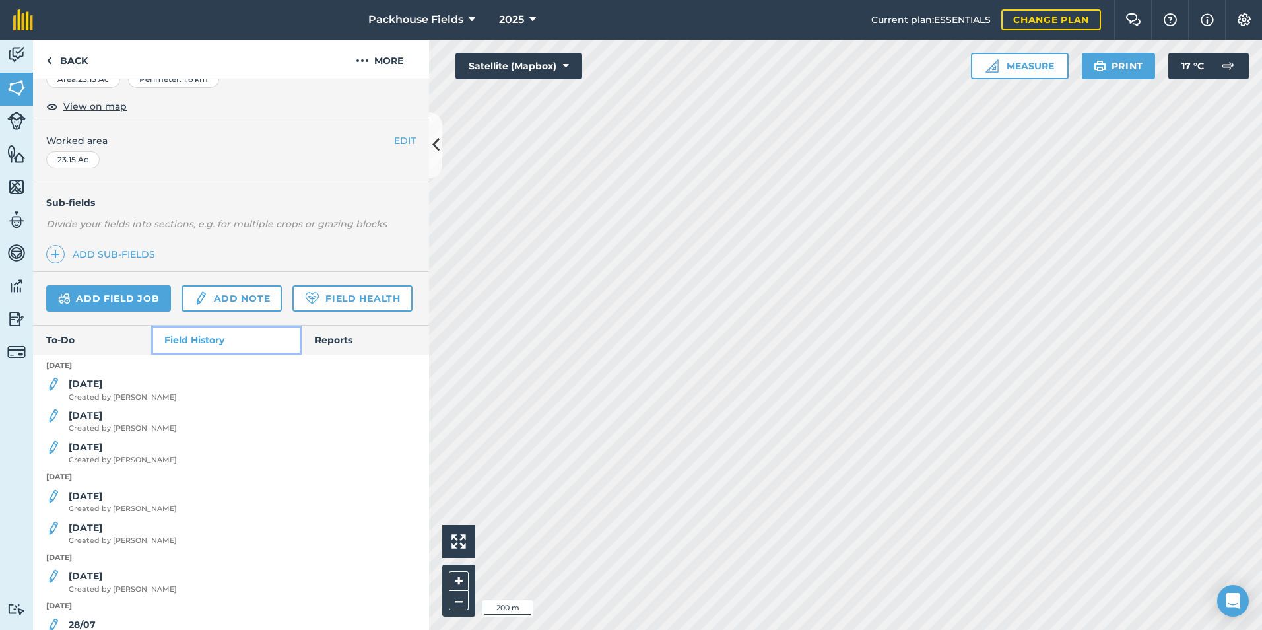
scroll to position [330, 0]
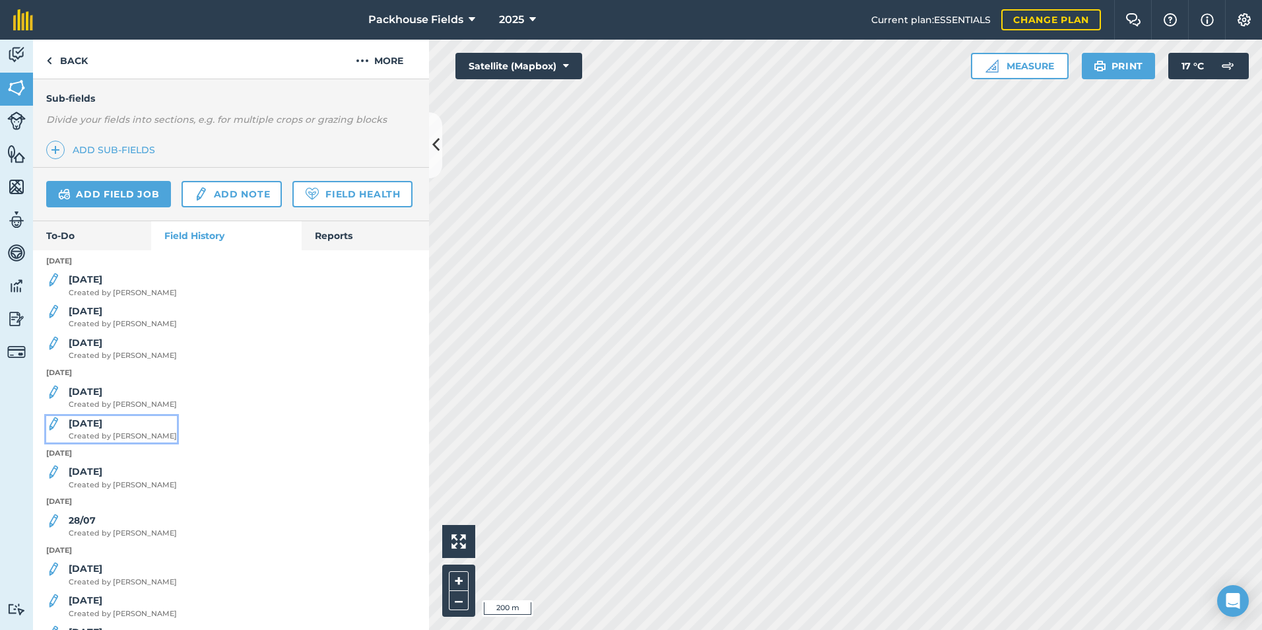
click at [90, 429] on strong "[DATE]" at bounding box center [86, 423] width 34 height 12
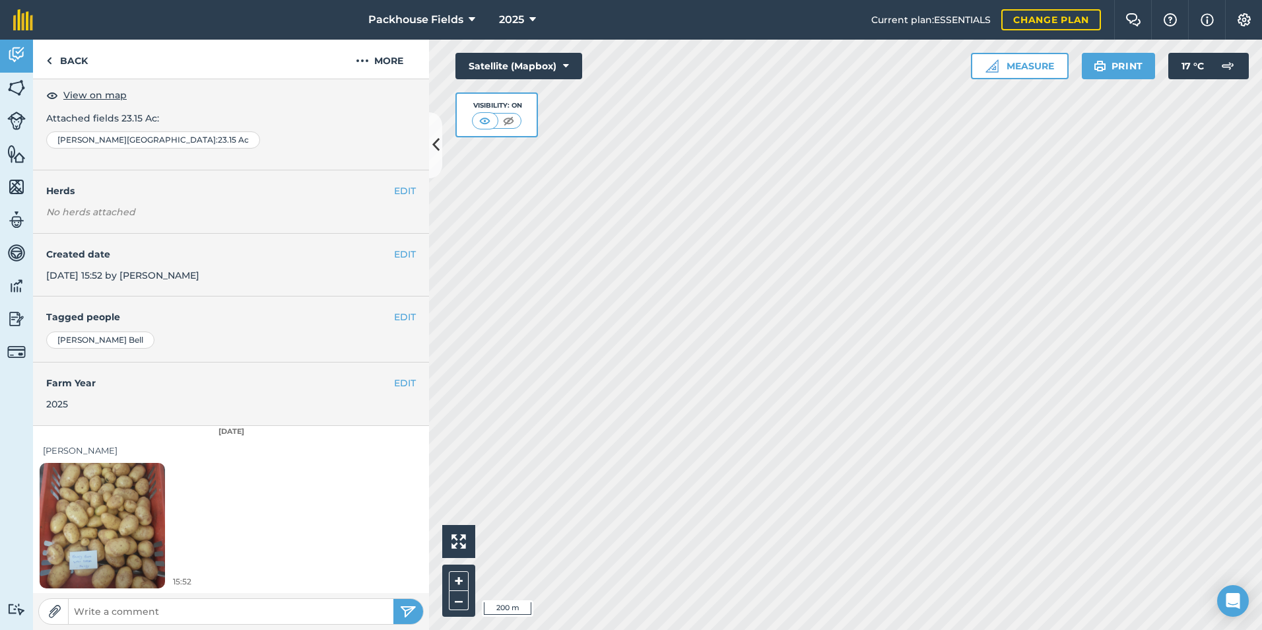
scroll to position [74, 0]
click at [71, 57] on link "Back" at bounding box center [67, 59] width 68 height 39
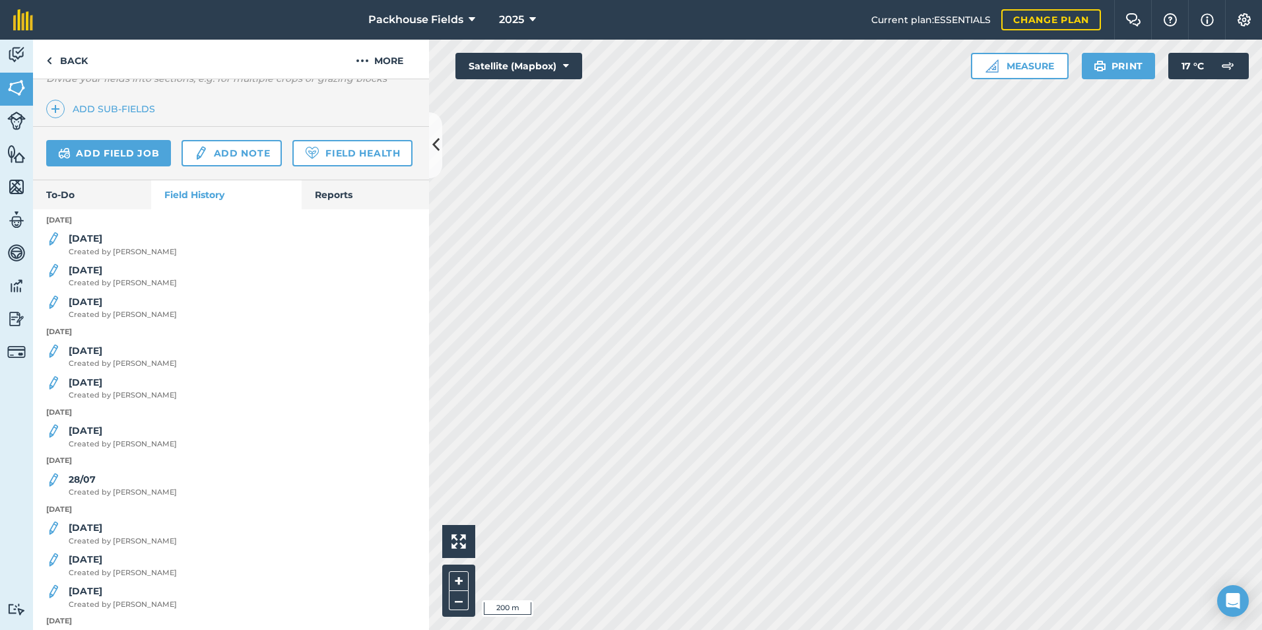
scroll to position [396, 0]
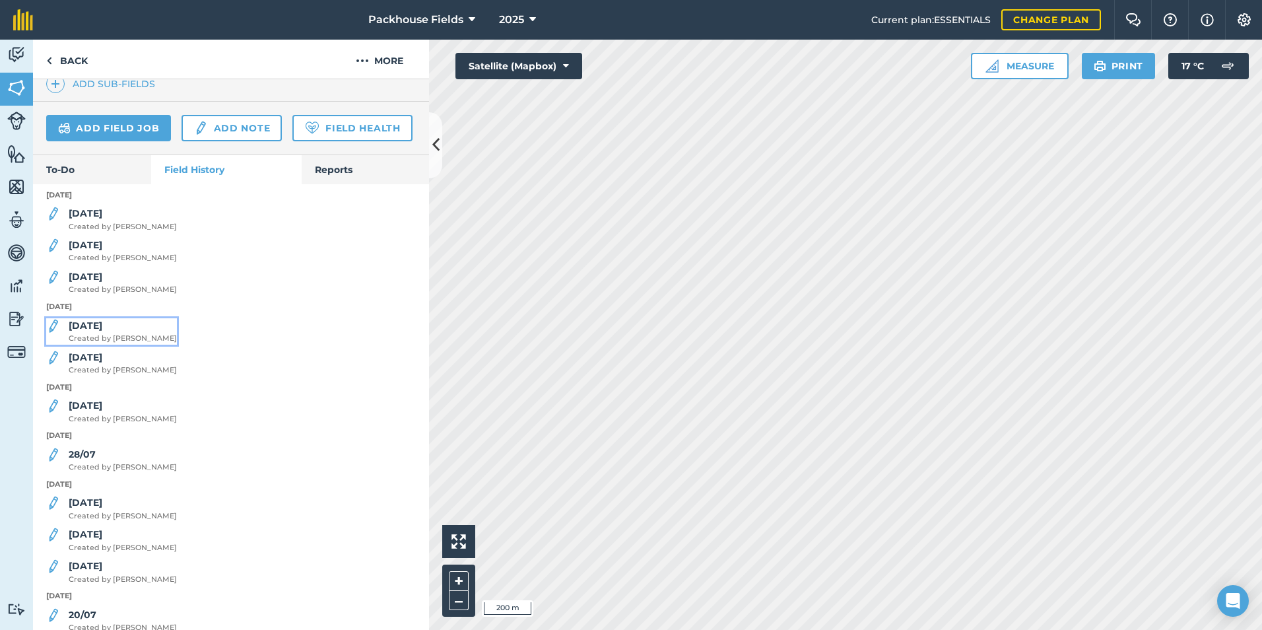
click at [104, 345] on span "Created by [PERSON_NAME]" at bounding box center [123, 339] width 108 height 12
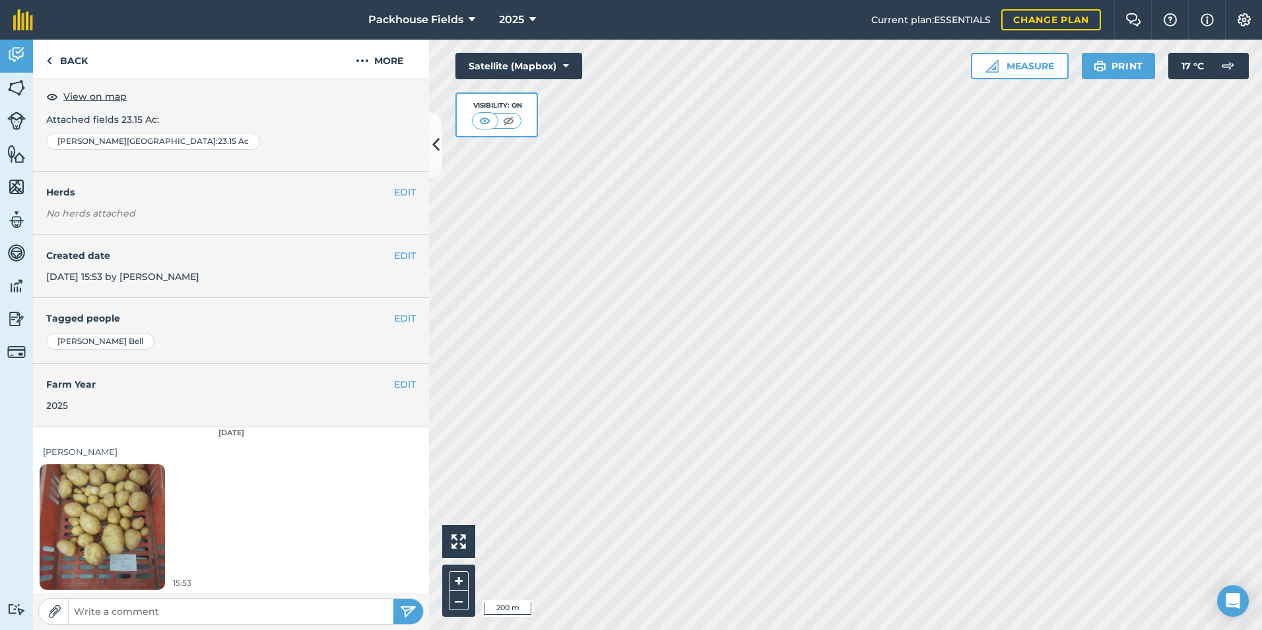
scroll to position [74, 0]
click at [81, 54] on link "Back" at bounding box center [67, 59] width 68 height 39
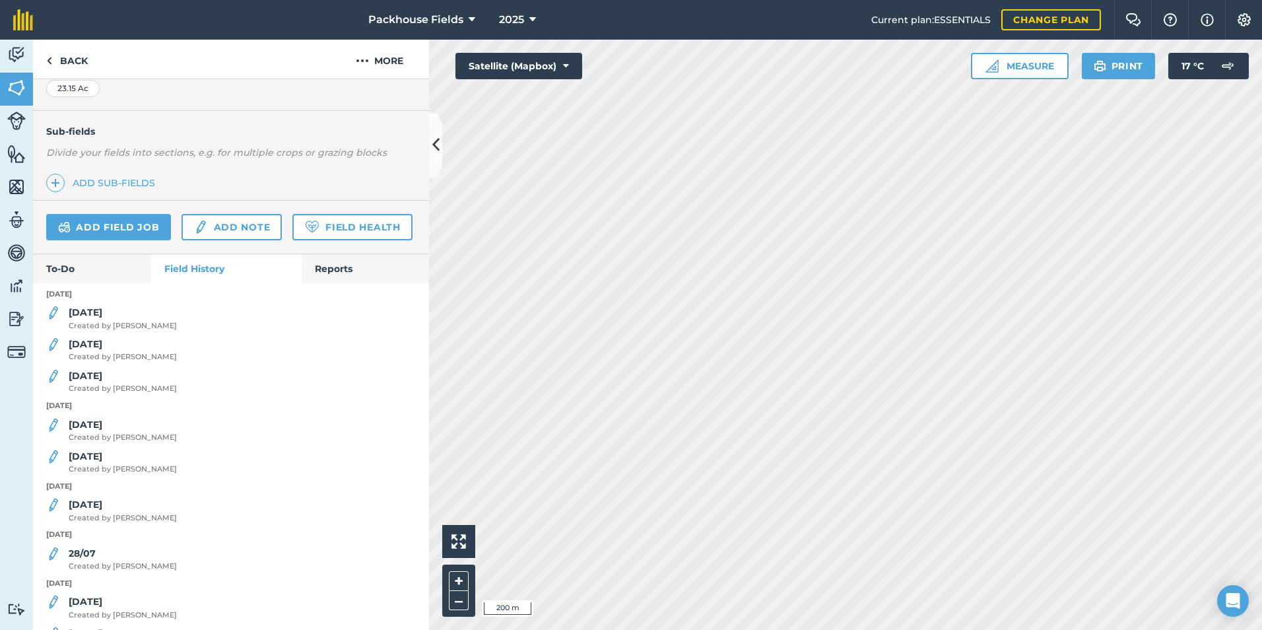
scroll to position [330, 0]
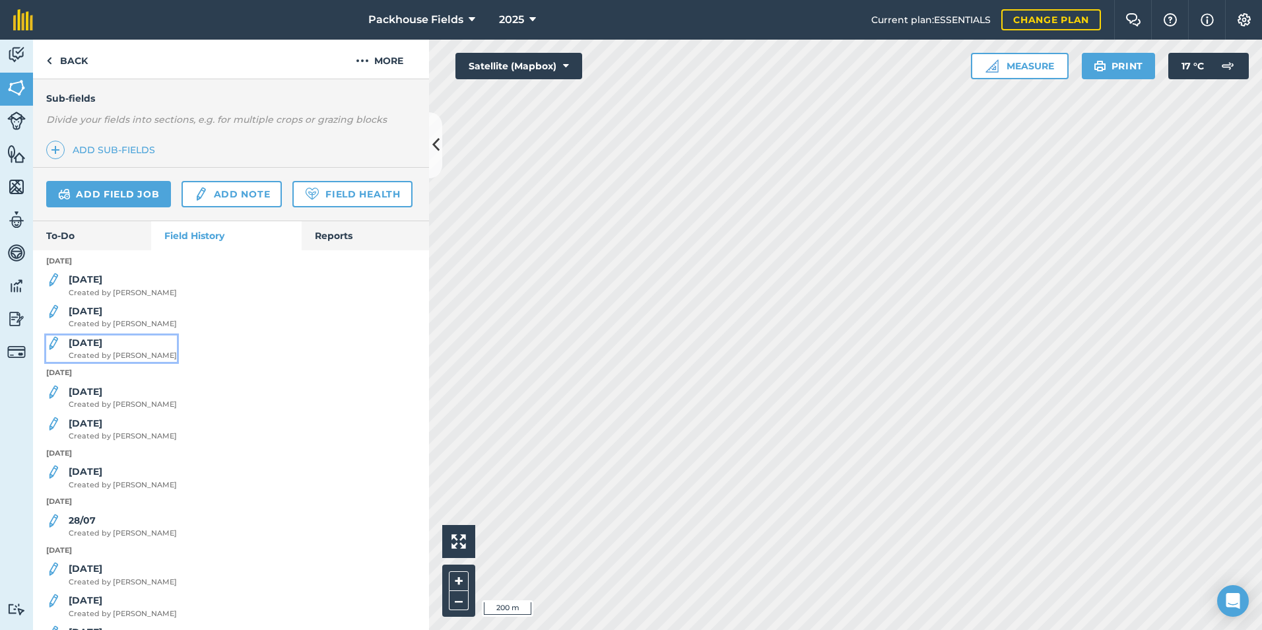
click at [100, 362] on div "[DATE] Created by [PERSON_NAME]" at bounding box center [123, 348] width 108 height 26
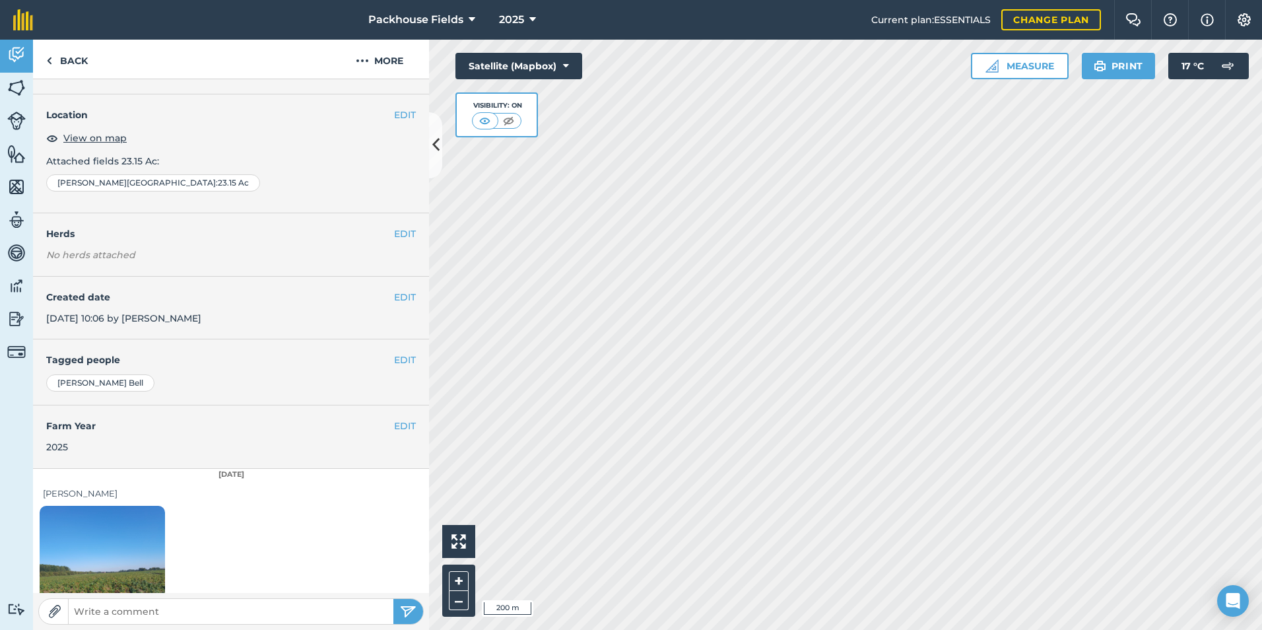
scroll to position [74, 0]
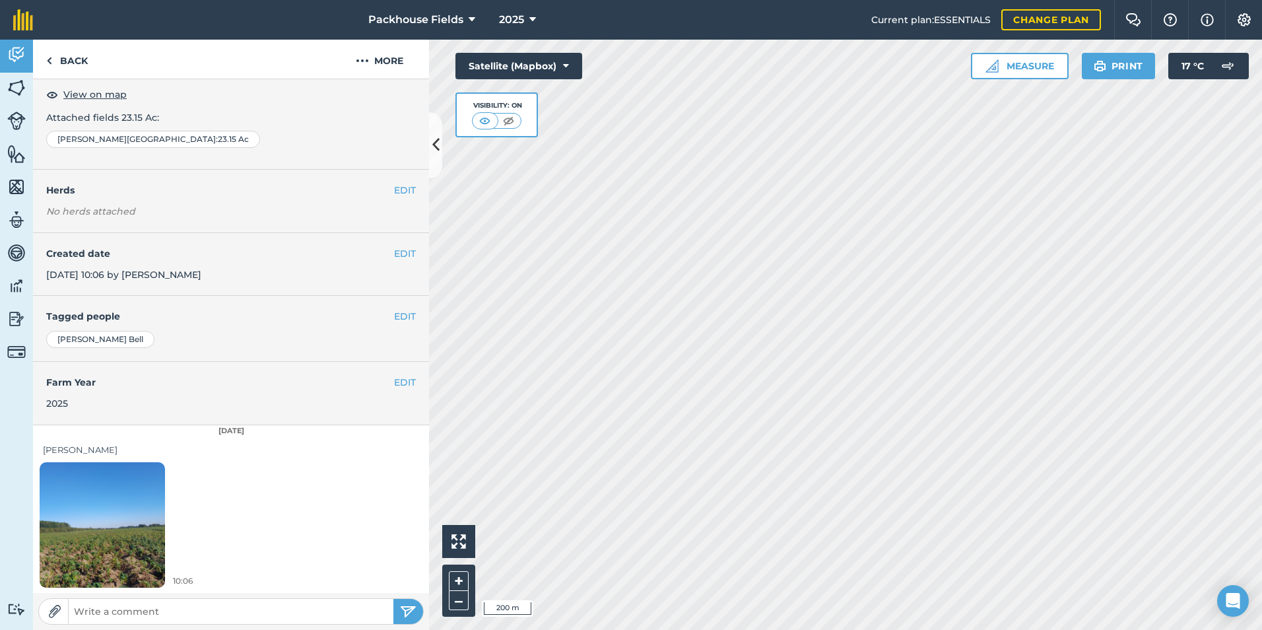
click at [118, 501] on img at bounding box center [102, 524] width 125 height 167
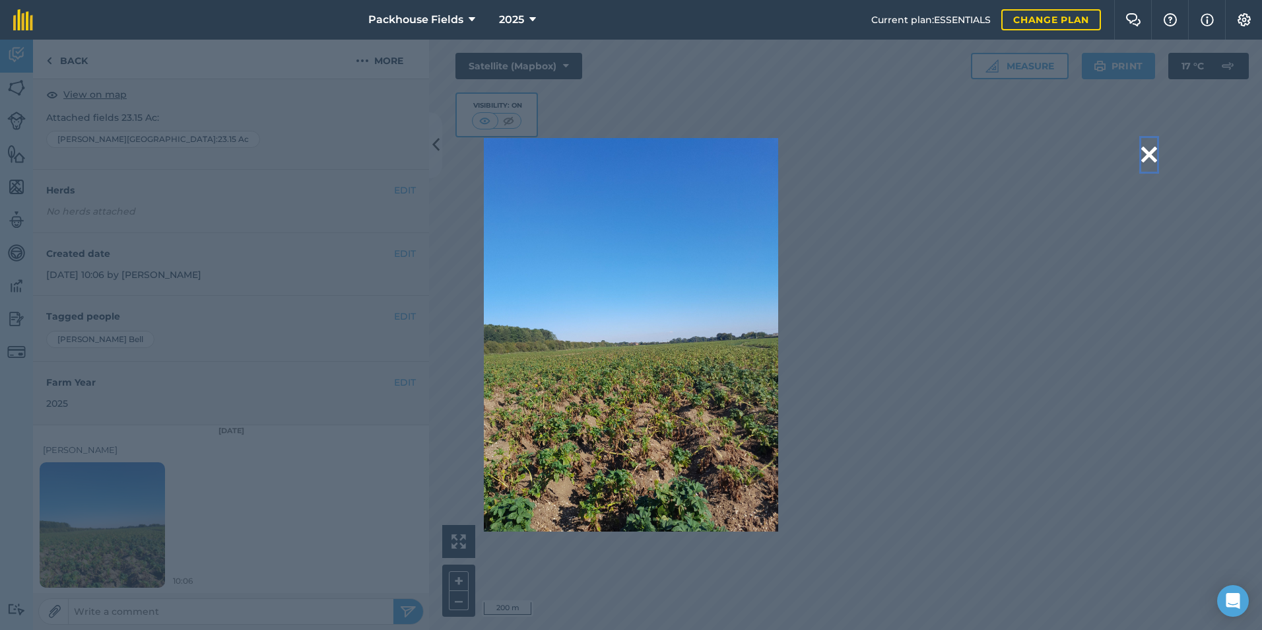
click at [1146, 150] on button at bounding box center [1150, 155] width 16 height 34
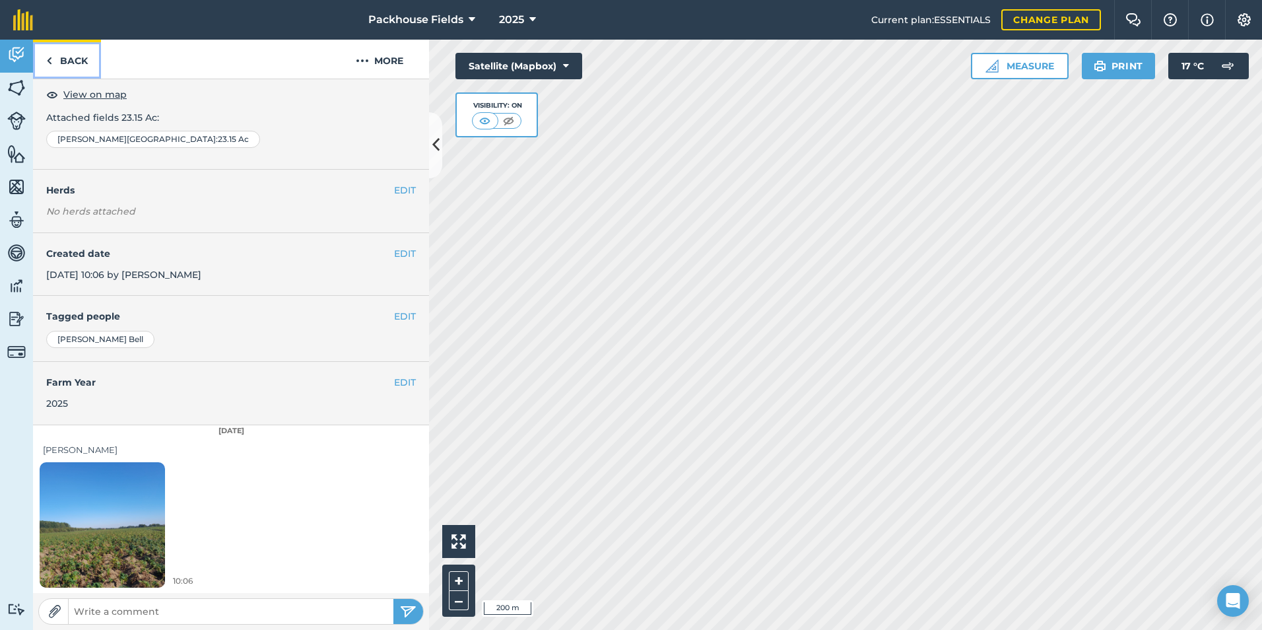
click at [83, 58] on link "Back" at bounding box center [67, 59] width 68 height 39
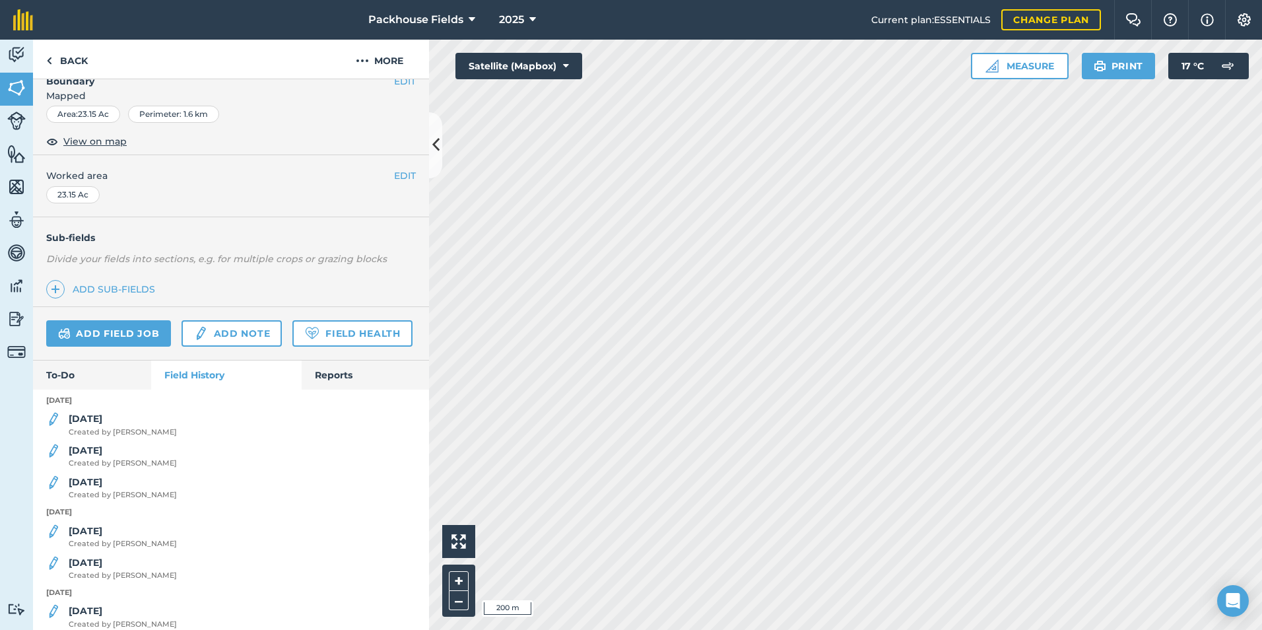
scroll to position [198, 0]
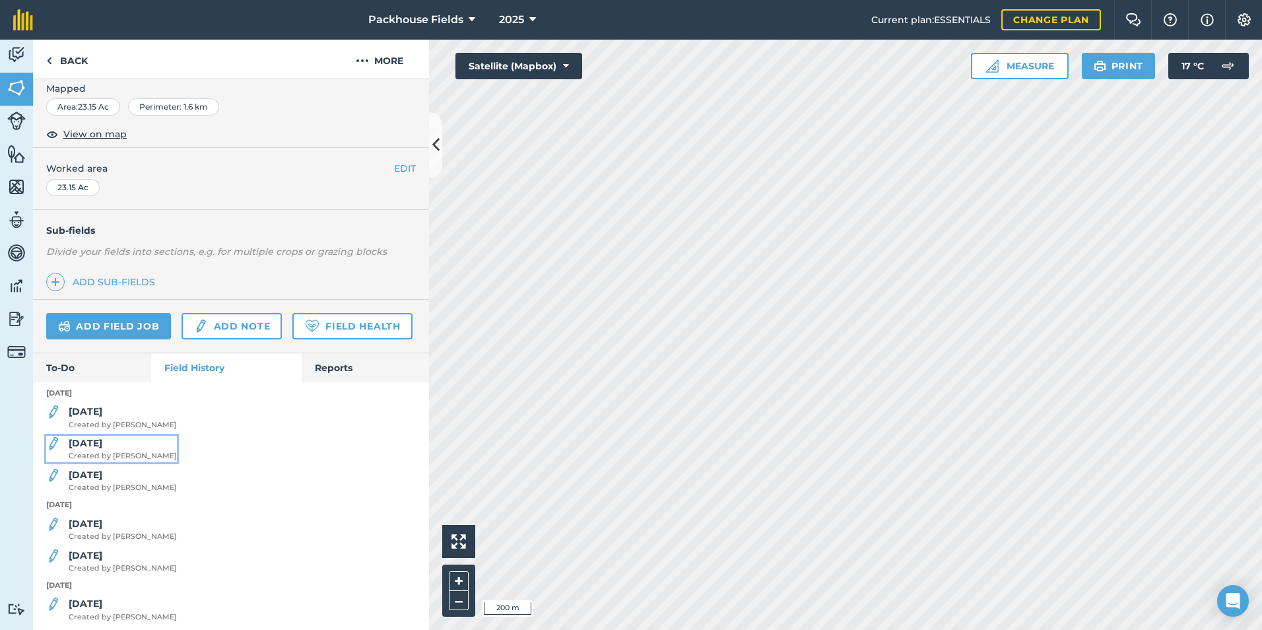
click at [96, 462] on div "[DATE] Created by [PERSON_NAME]" at bounding box center [123, 449] width 108 height 26
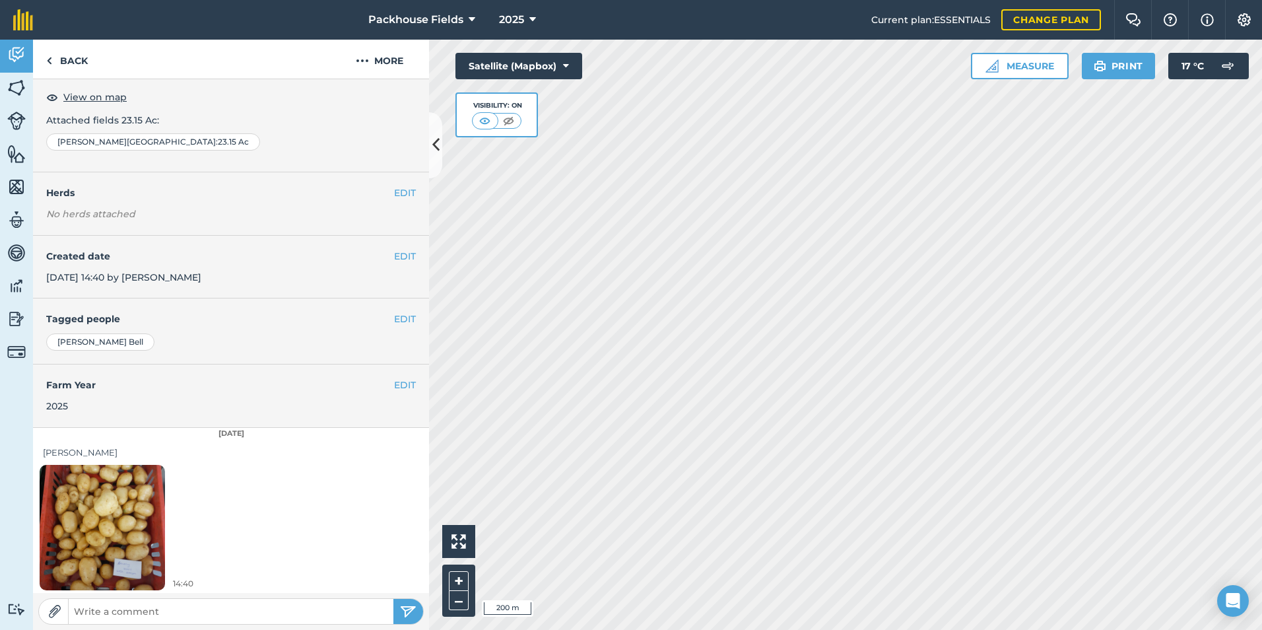
scroll to position [74, 0]
click at [79, 53] on link "Back" at bounding box center [67, 59] width 68 height 39
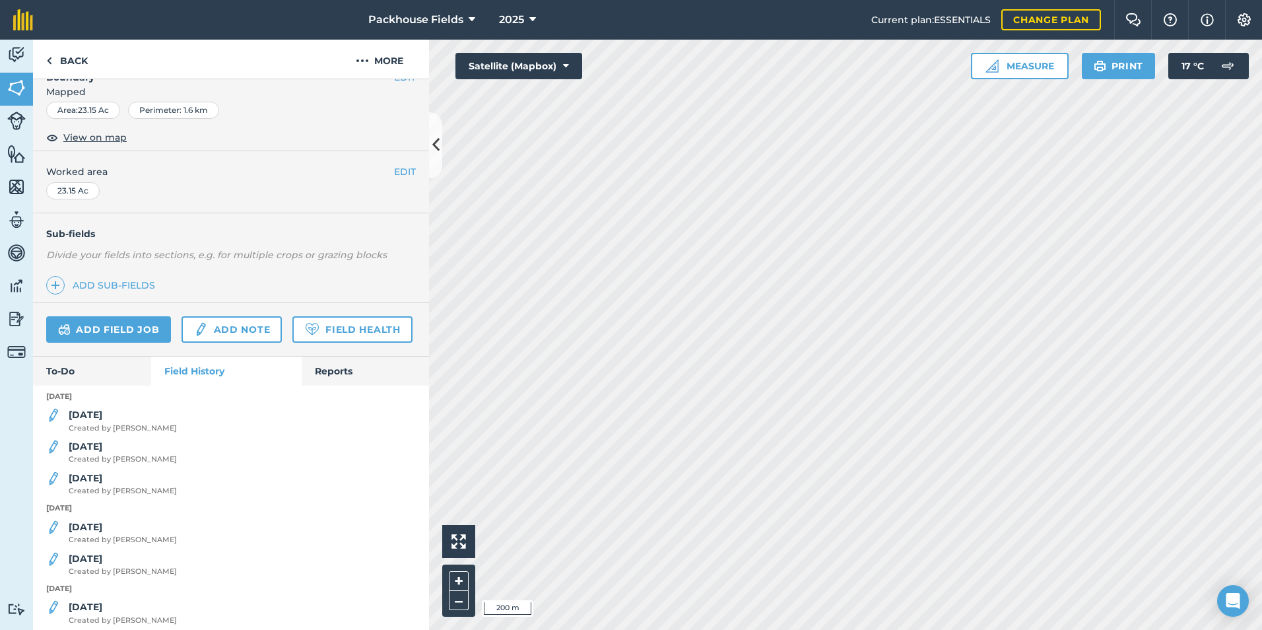
scroll to position [198, 0]
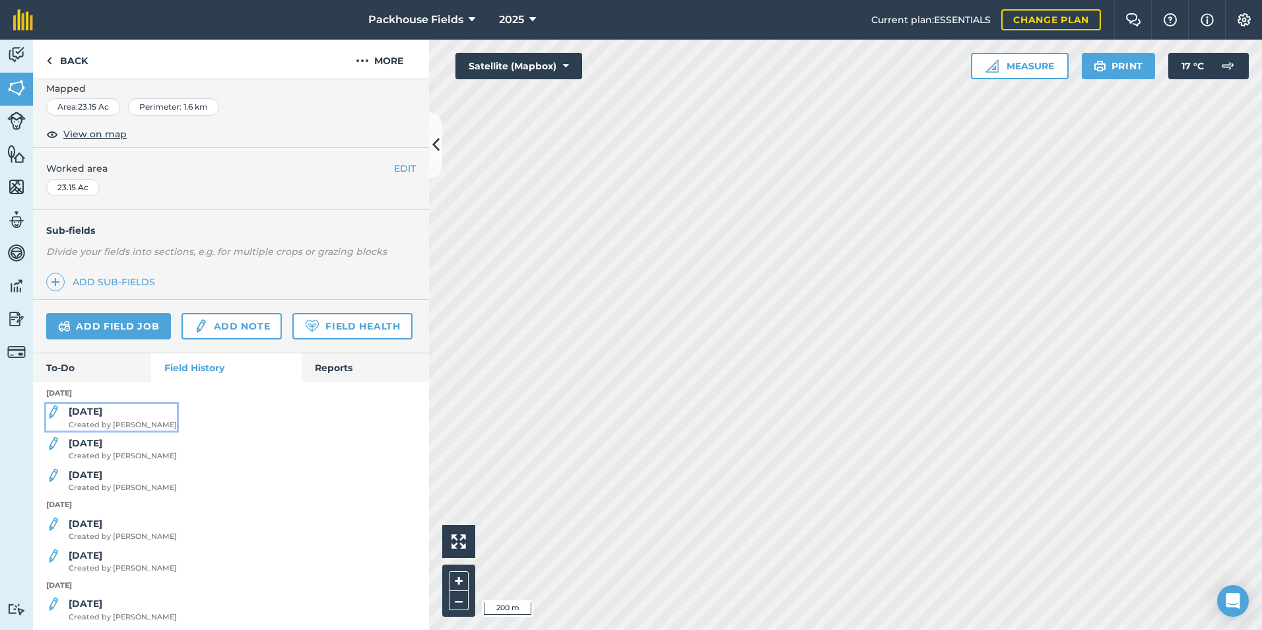
click at [108, 431] on span "Created by [PERSON_NAME]" at bounding box center [123, 425] width 108 height 12
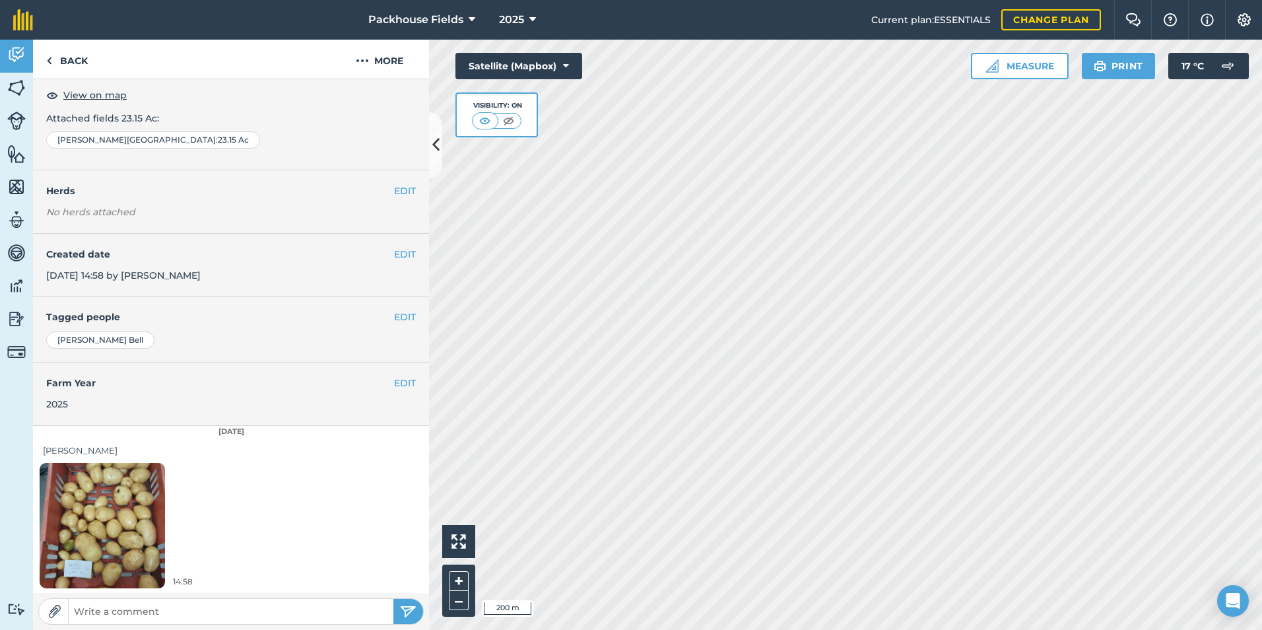
scroll to position [74, 0]
click at [73, 59] on link "Back" at bounding box center [67, 59] width 68 height 39
